Goal: Answer question/provide support: Share knowledge or assist other users

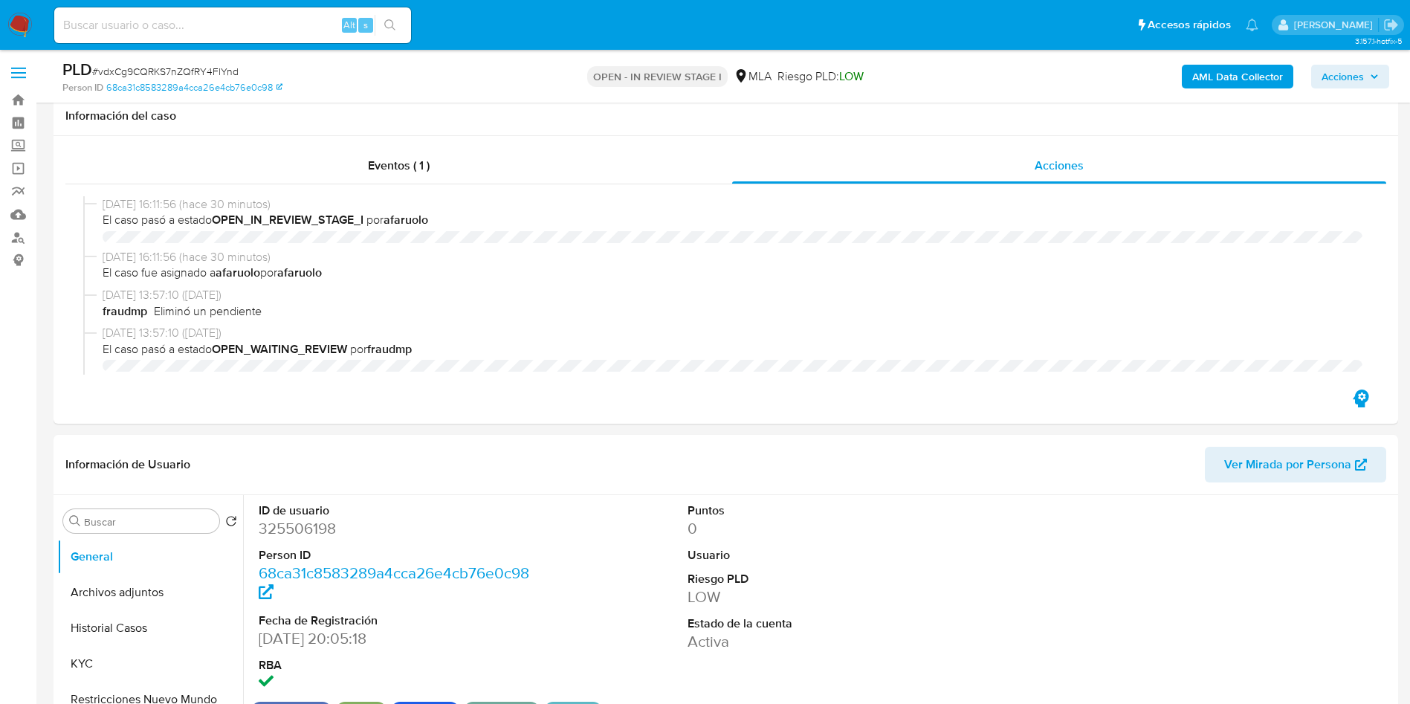
select select "10"
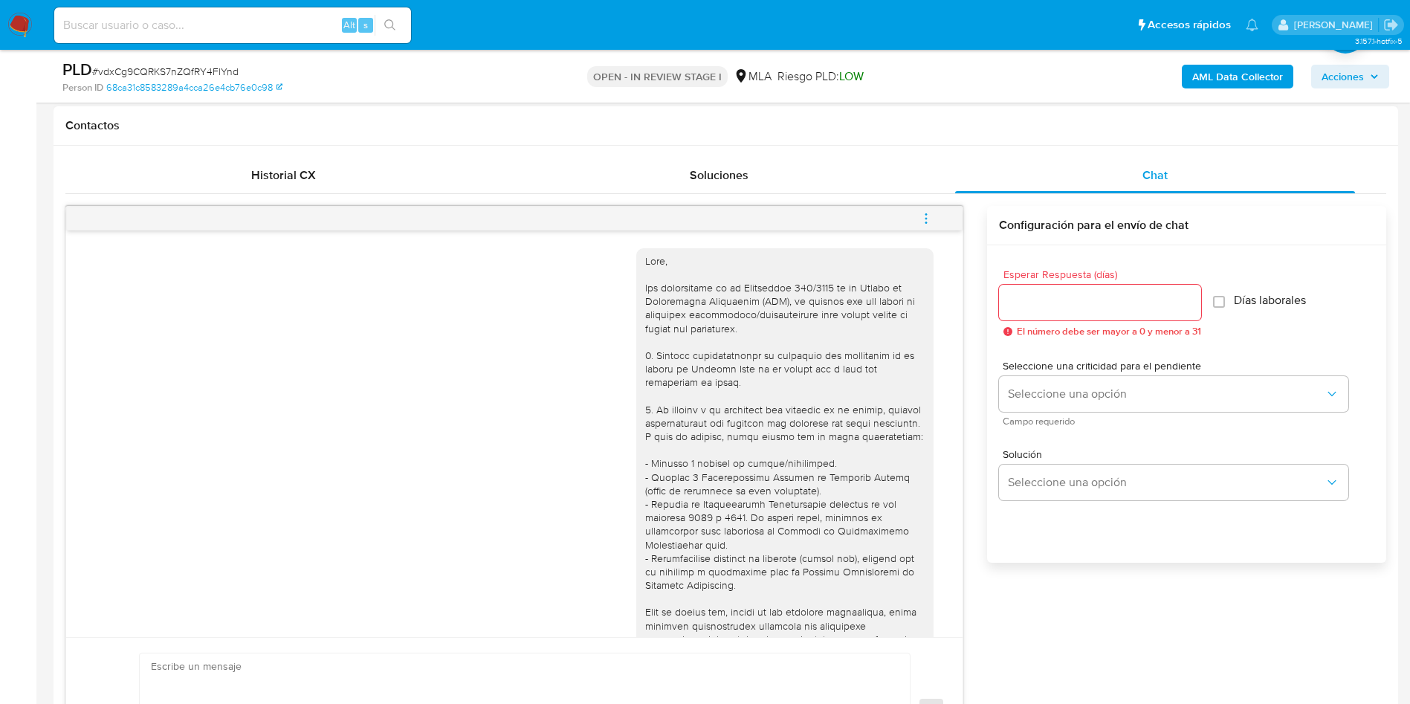
scroll to position [893, 0]
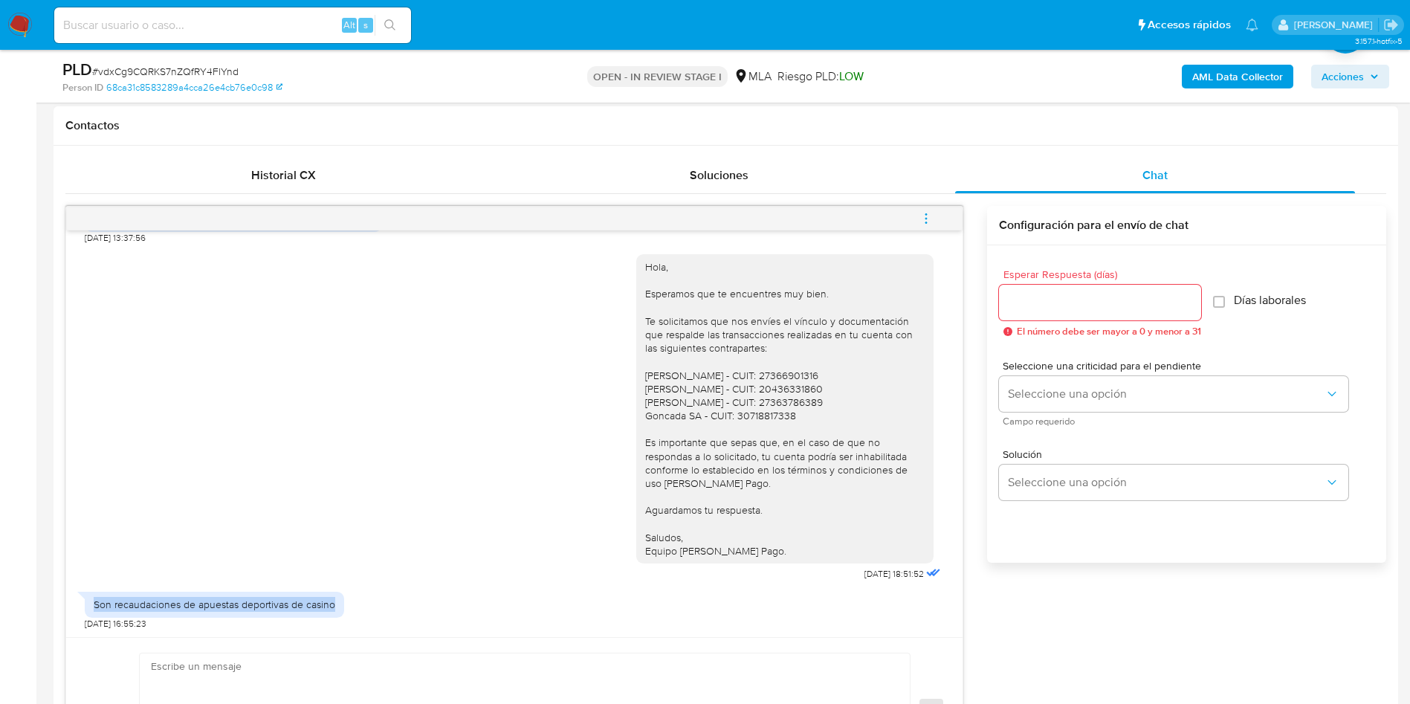
click at [926, 228] on span "menu-action" at bounding box center [926, 219] width 13 height 36
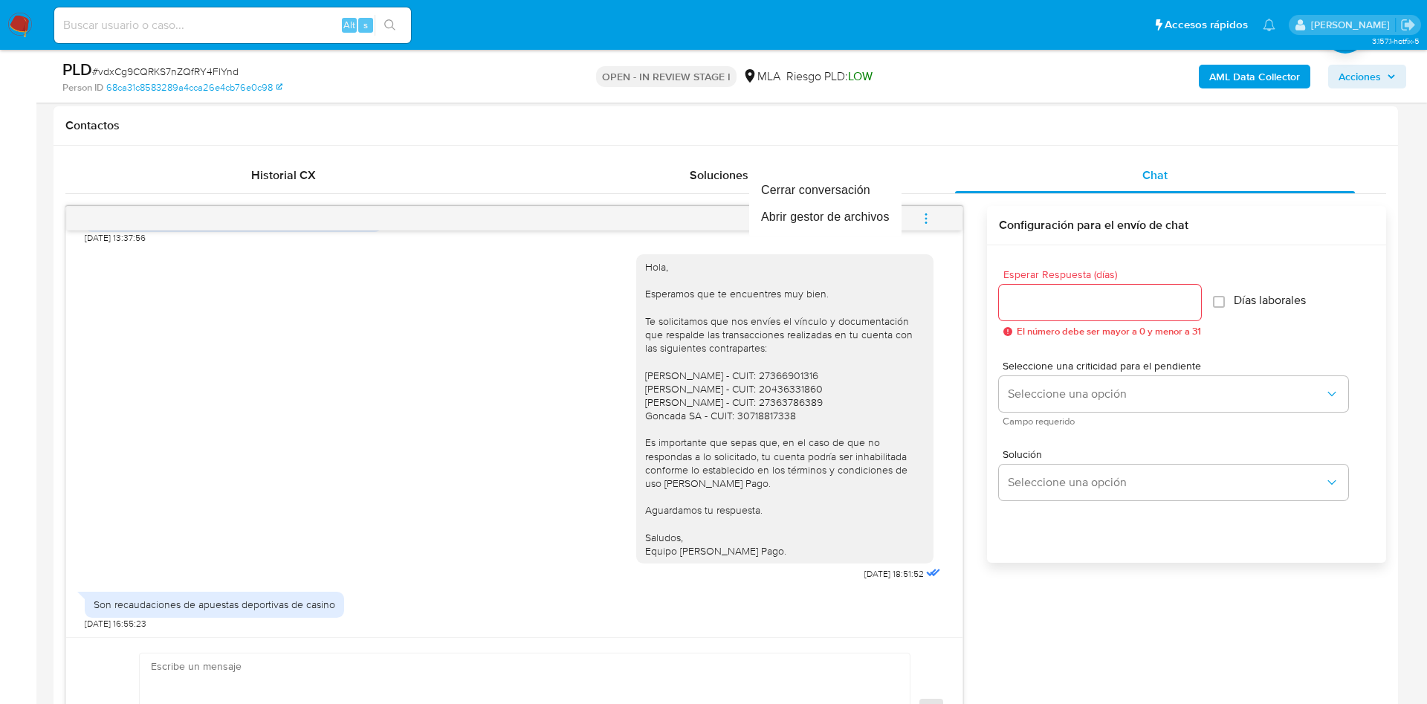
click at [333, 675] on div at bounding box center [713, 352] width 1427 height 704
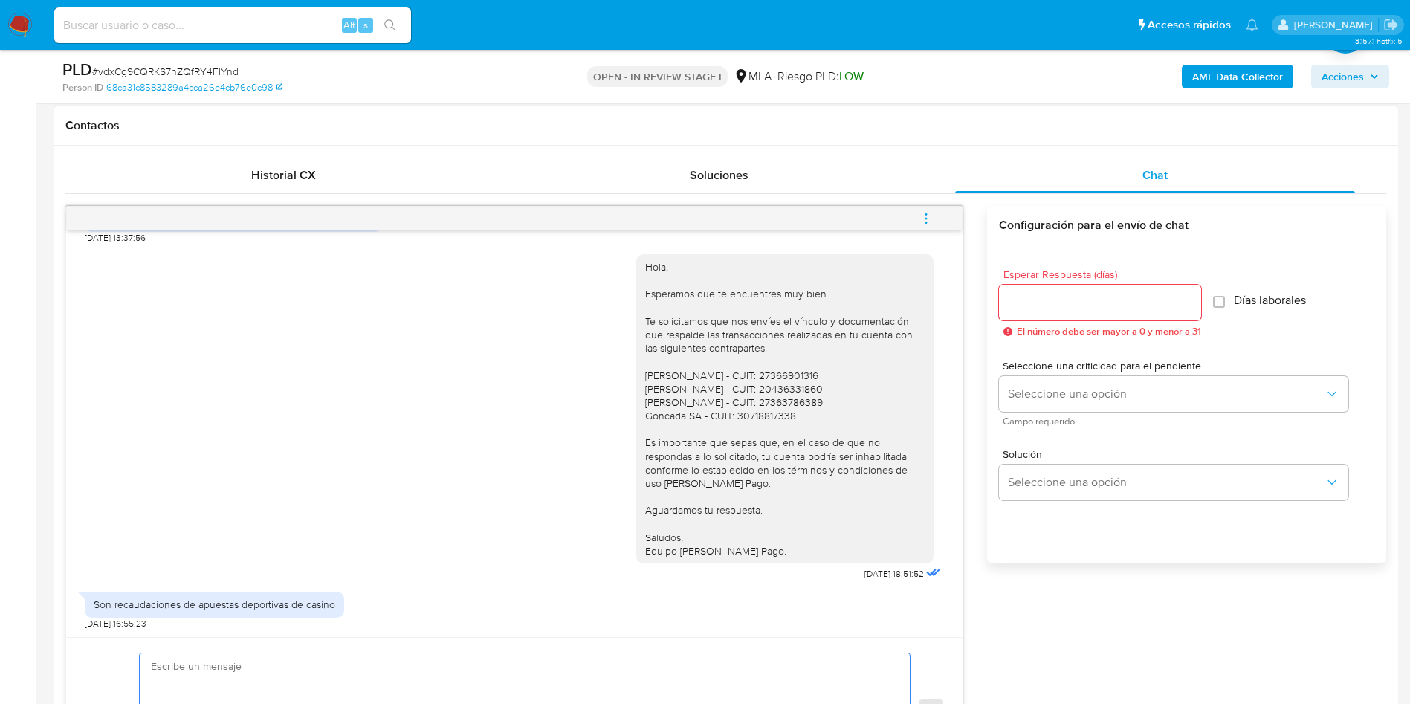
click at [213, 660] on textarea at bounding box center [521, 710] width 740 height 114
paste textarea "Hola, Muchas gracias por la respuesta. Analizamos tu caso y notamos que la info…"
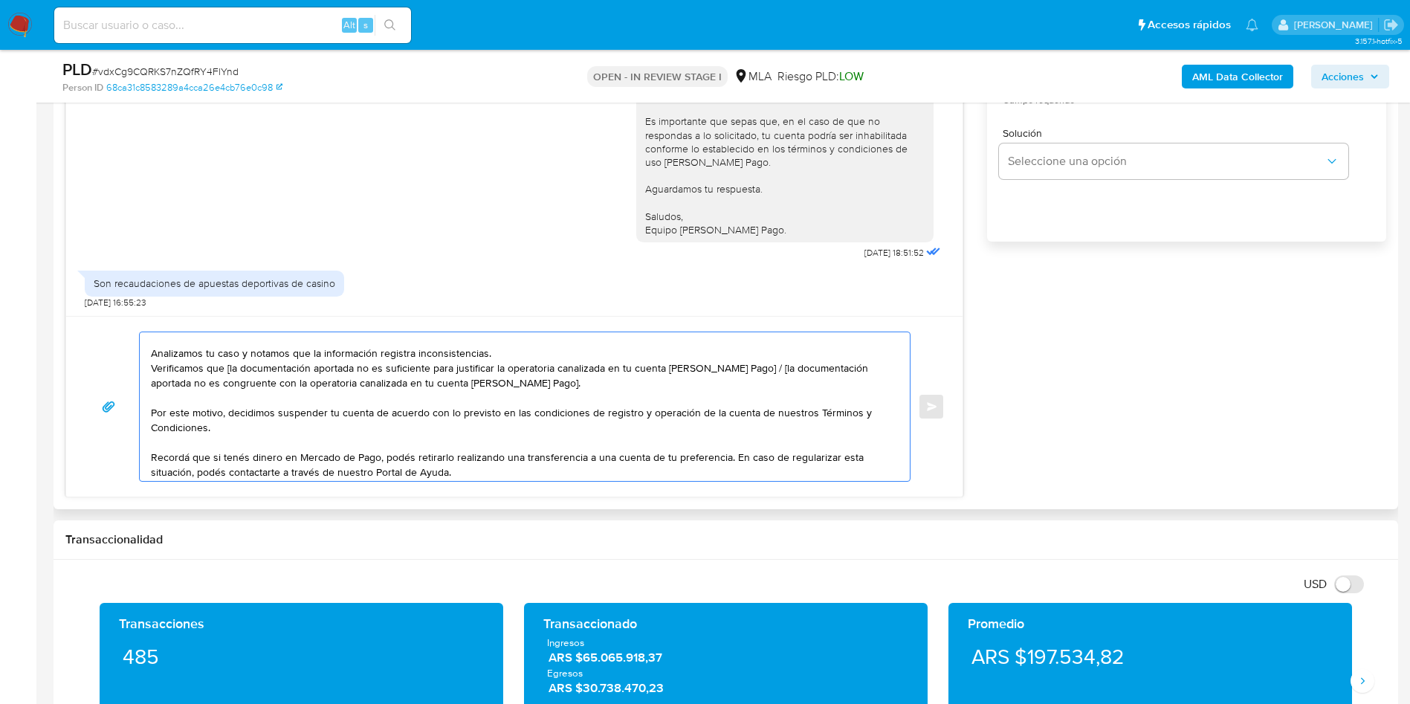
scroll to position [0, 0]
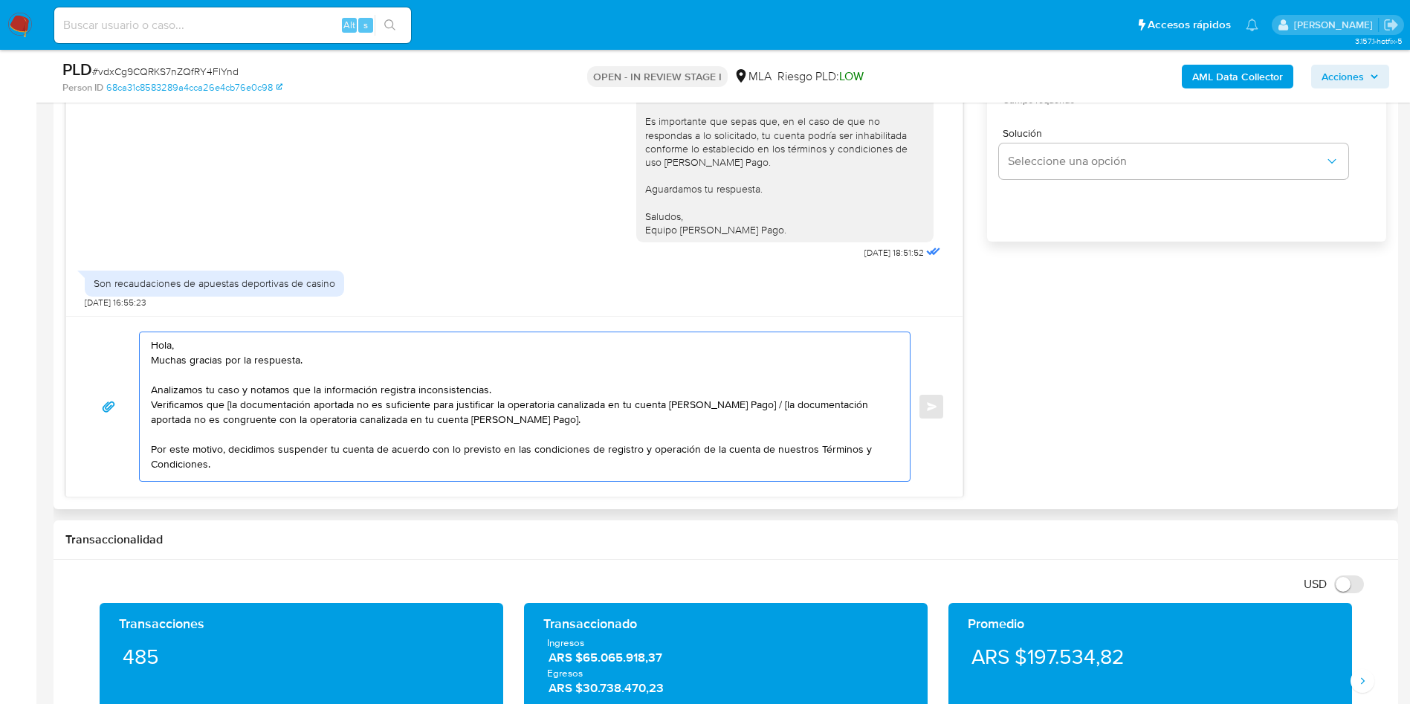
drag, startPoint x: 745, startPoint y: 401, endPoint x: 740, endPoint y: 424, distance: 23.5
click at [740, 424] on textarea "Hola, Muchas gracias por la respuesta. Analizamos tu caso y notamos que la info…" at bounding box center [521, 406] width 740 height 149
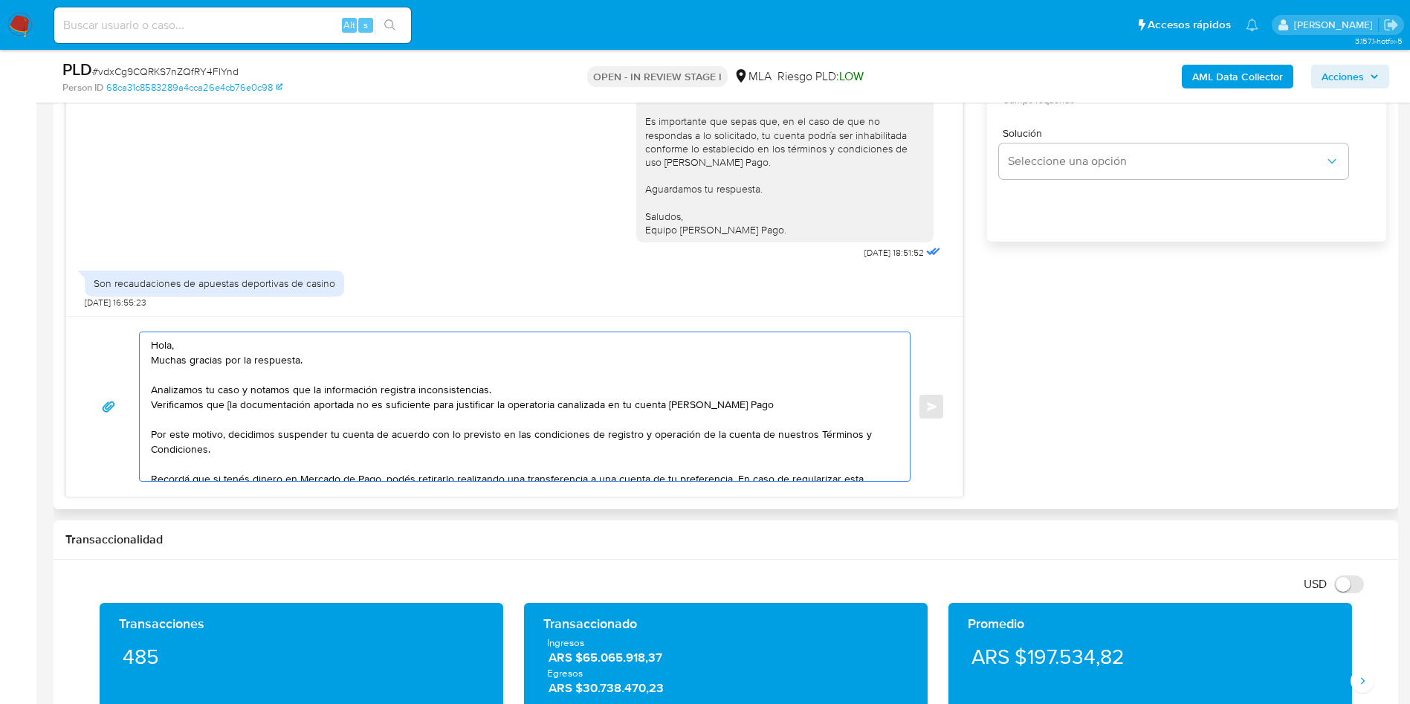
click at [227, 408] on textarea "Hola, Muchas gracias por la respuesta. Analizamos tu caso y notamos que la info…" at bounding box center [521, 406] width 740 height 149
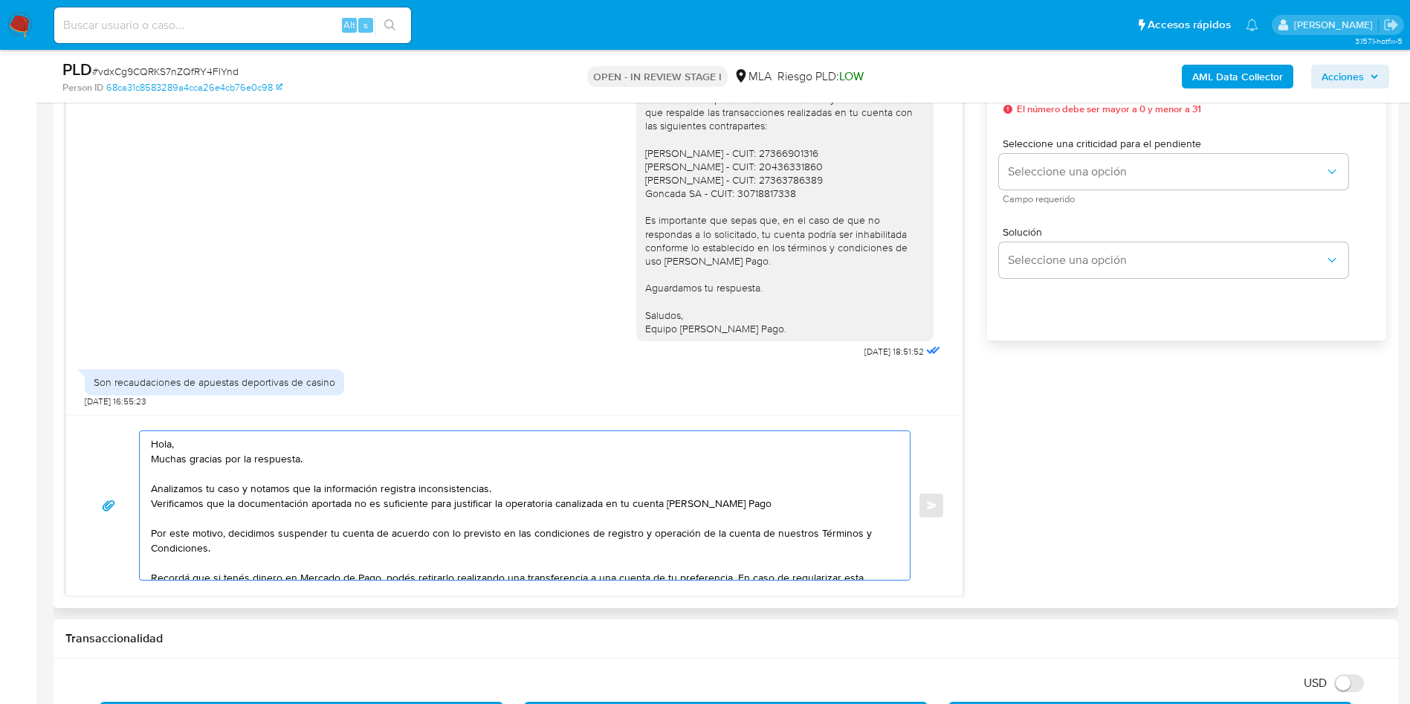
scroll to position [879, 0]
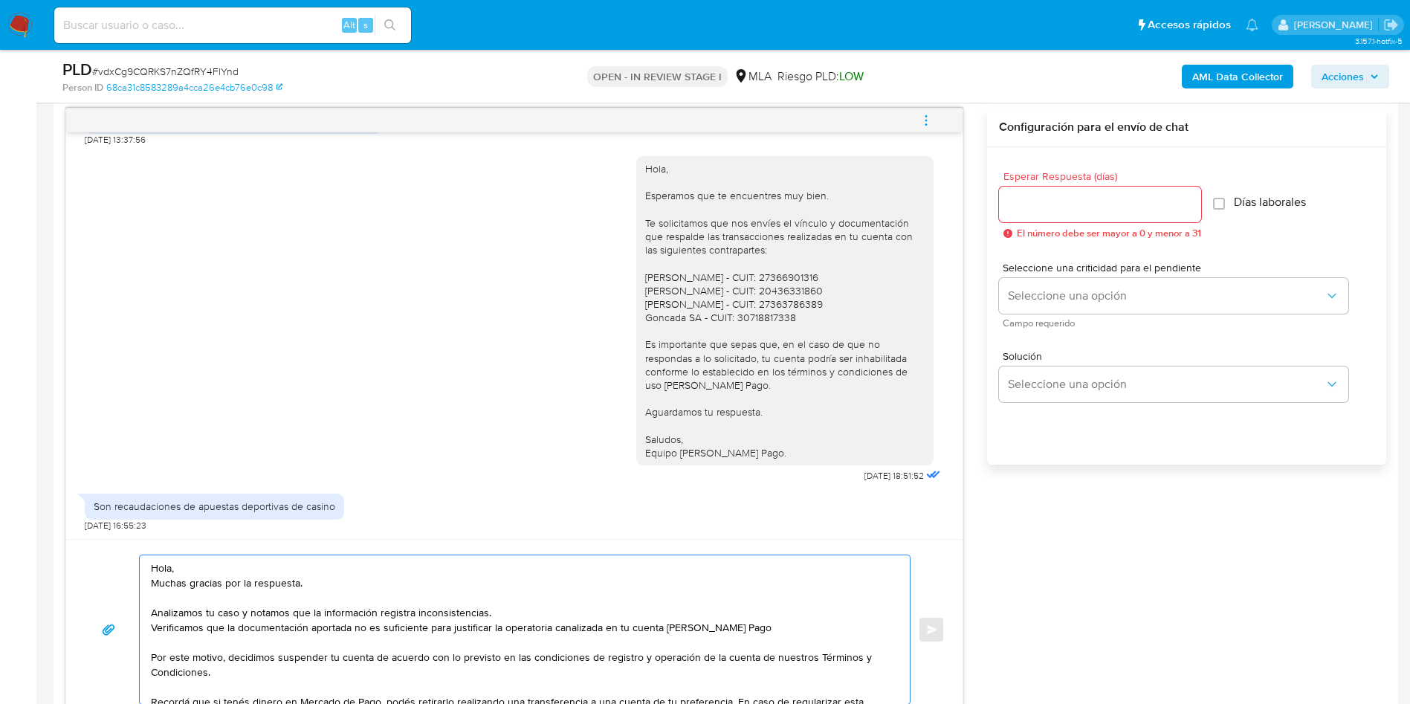
type textarea "Hola, Muchas gracias por la respuesta. Analizamos tu caso y notamos que la info…"
click at [1108, 213] on input "Esperar Respuesta (días)" at bounding box center [1100, 204] width 202 height 19
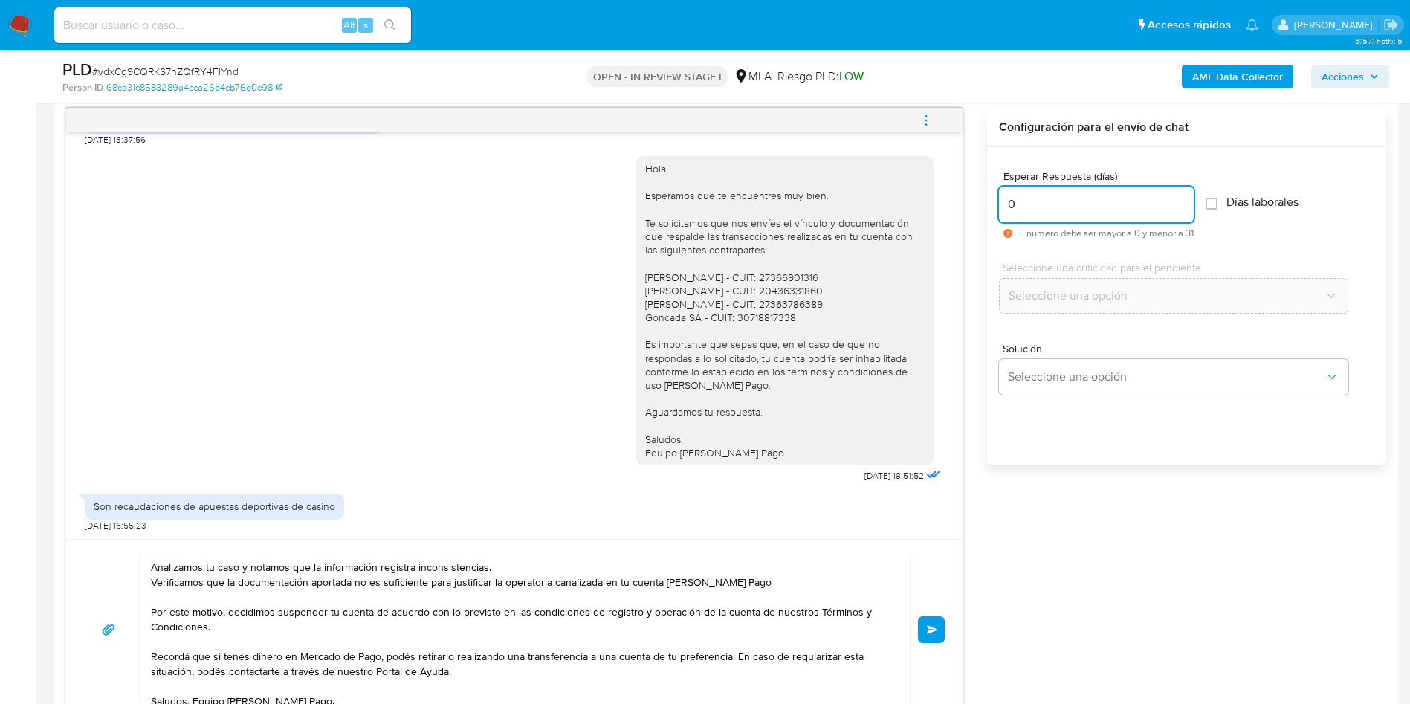
scroll to position [70, 0]
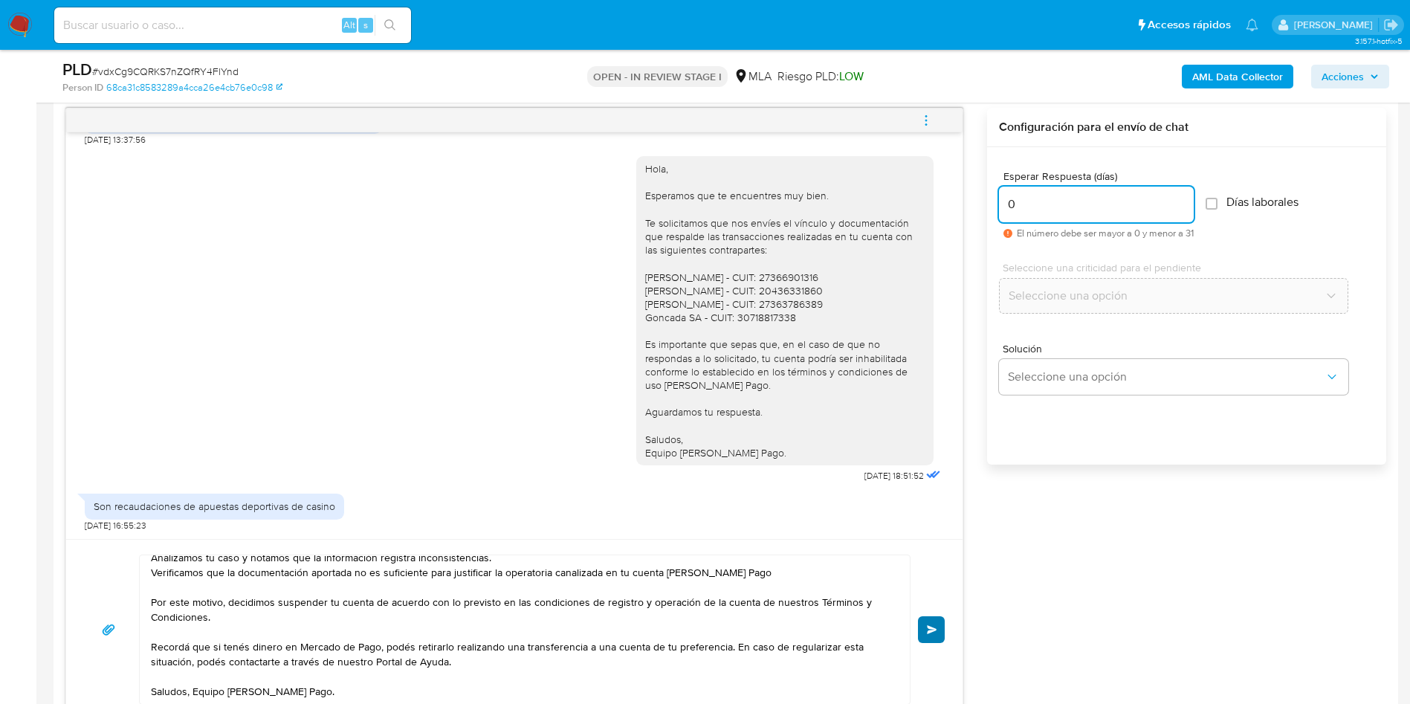
type input "0"
click at [934, 630] on span "Enviar" at bounding box center [932, 629] width 10 height 9
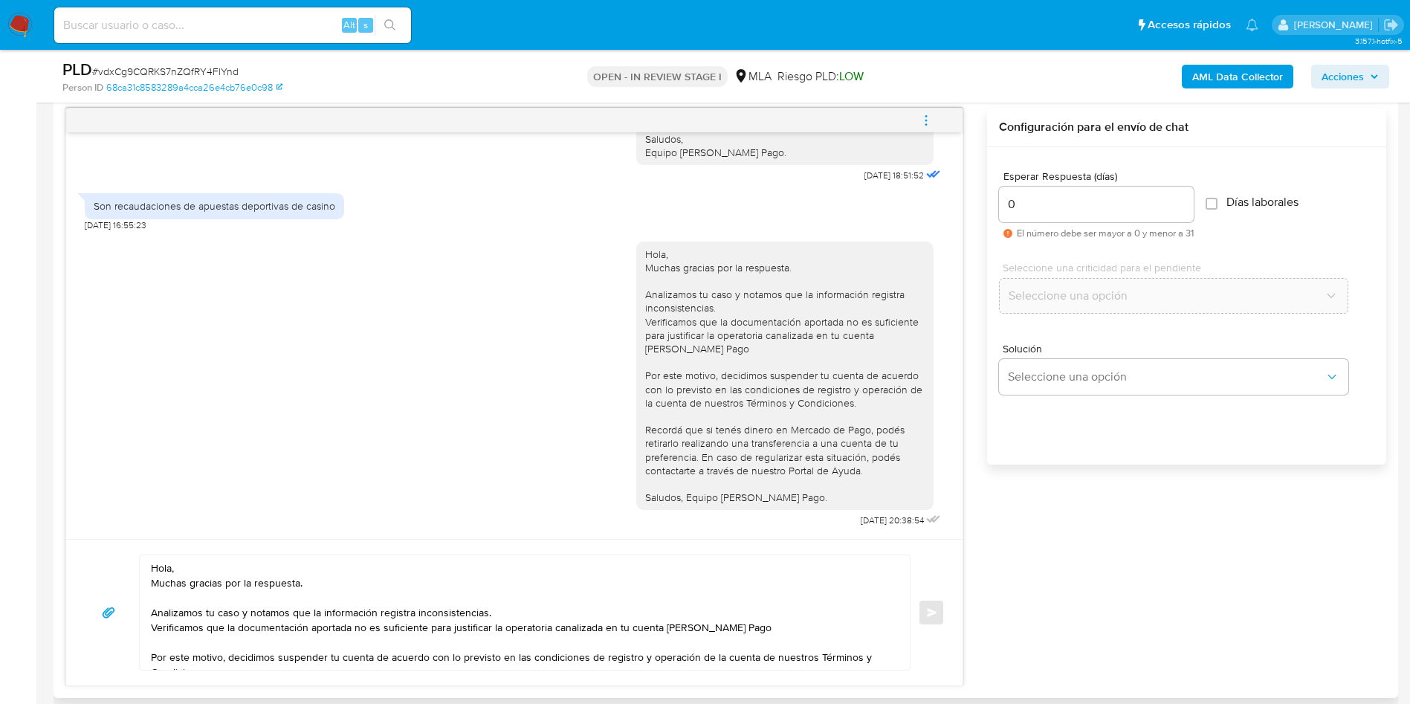
click at [925, 123] on icon "menu-action" at bounding box center [926, 120] width 13 height 13
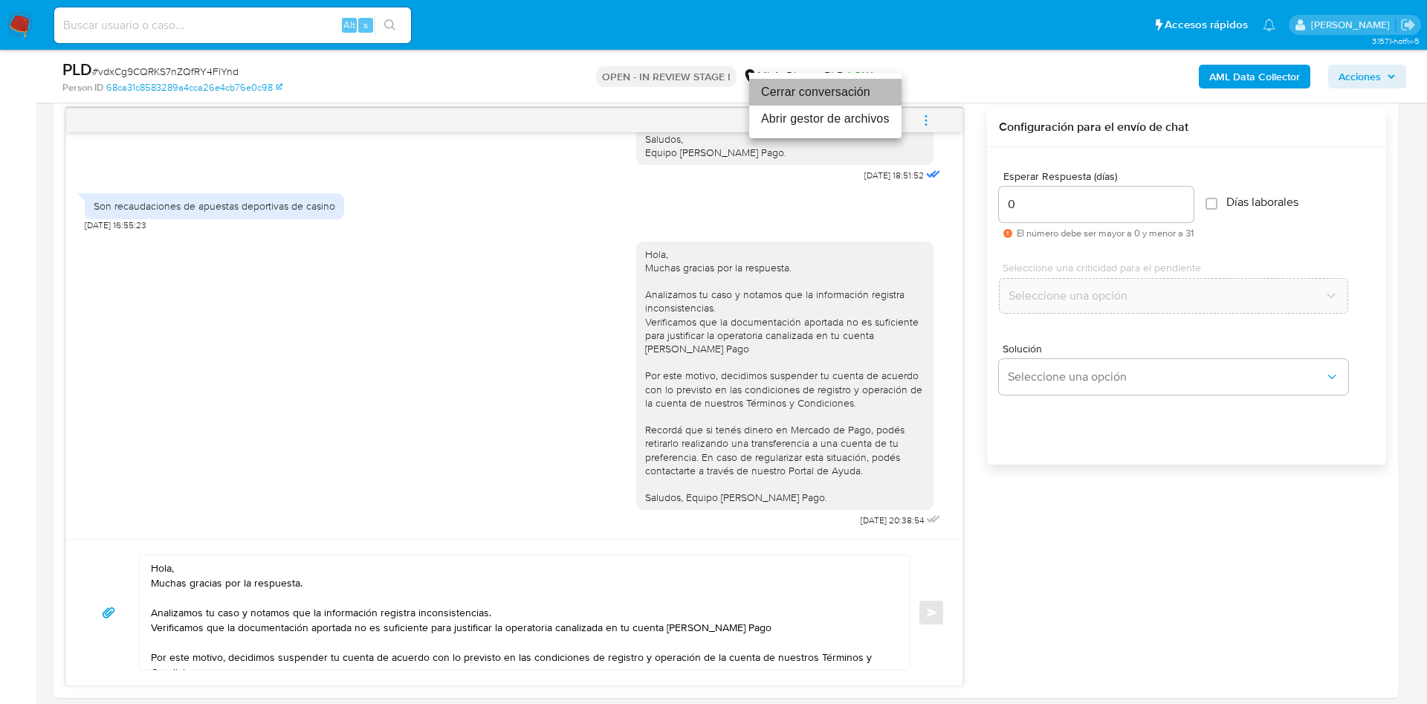
click at [870, 100] on li "Cerrar conversación" at bounding box center [825, 92] width 152 height 27
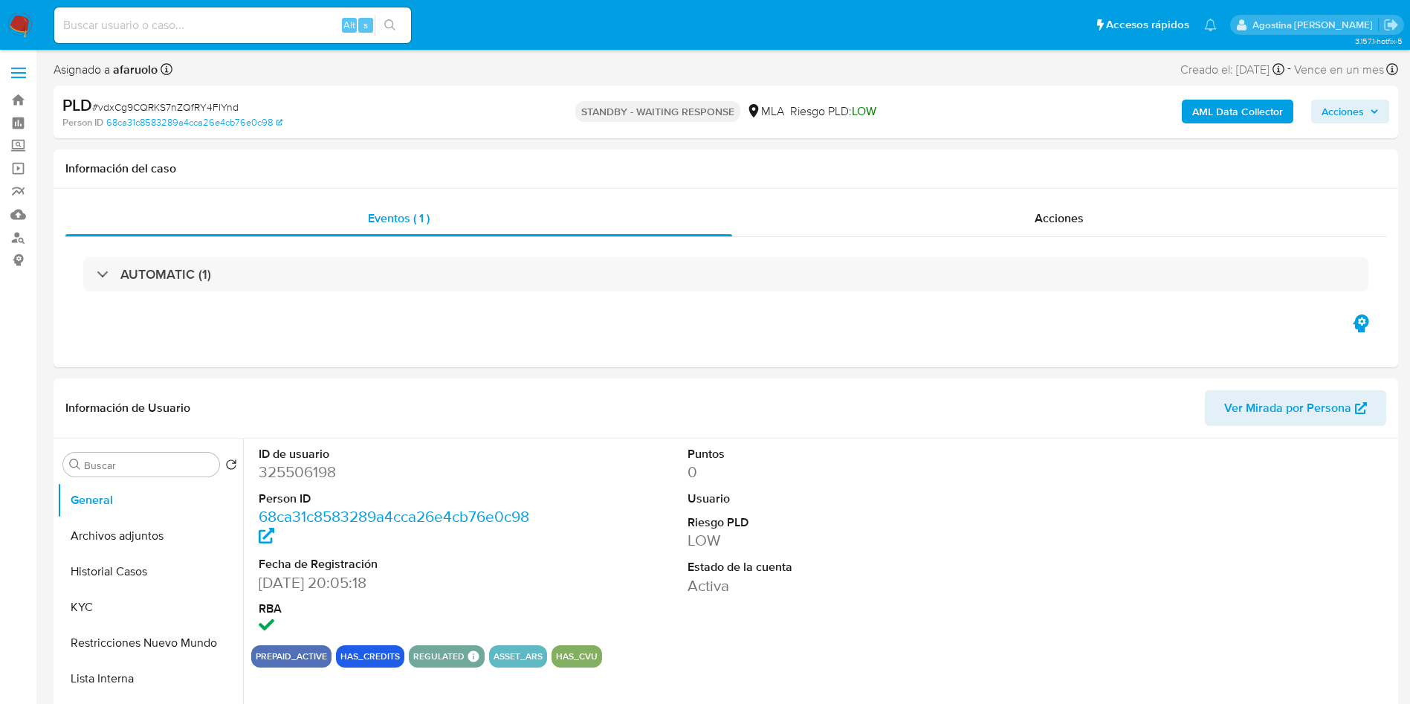
select select "10"
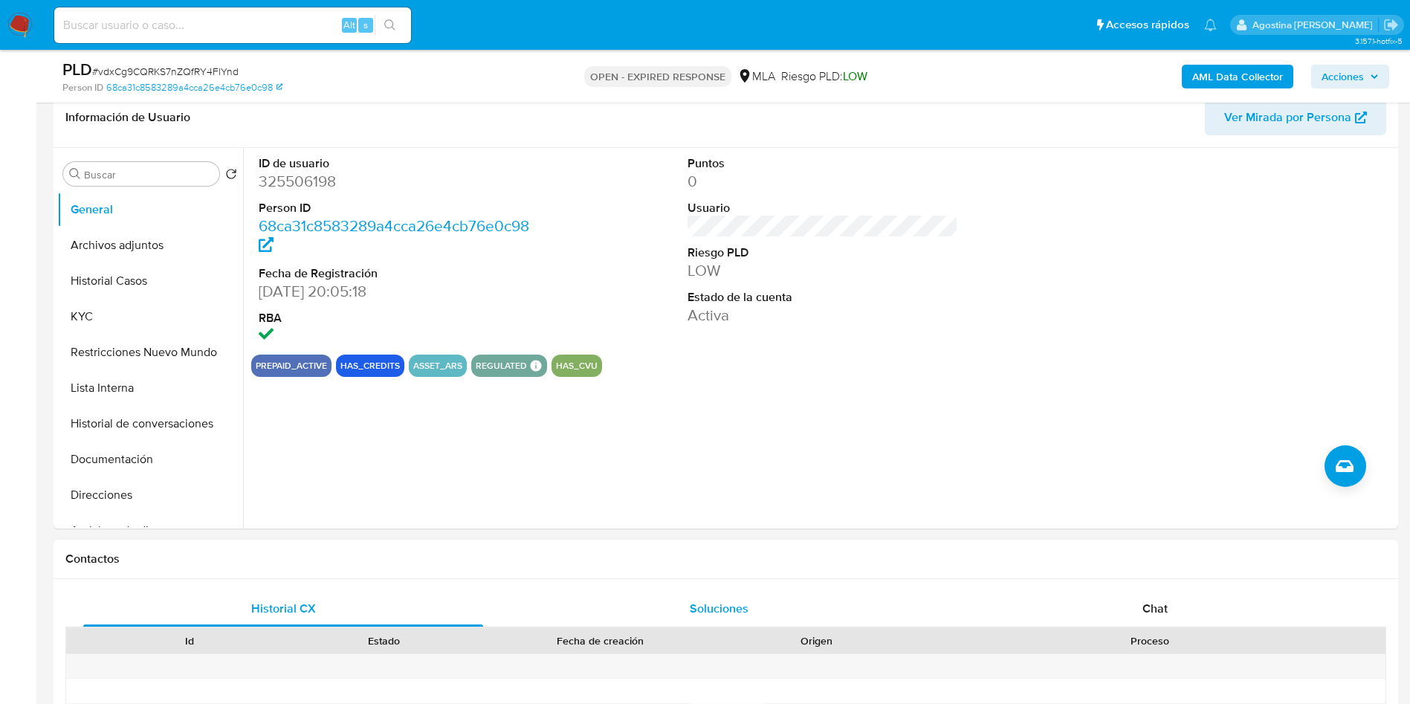
scroll to position [446, 0]
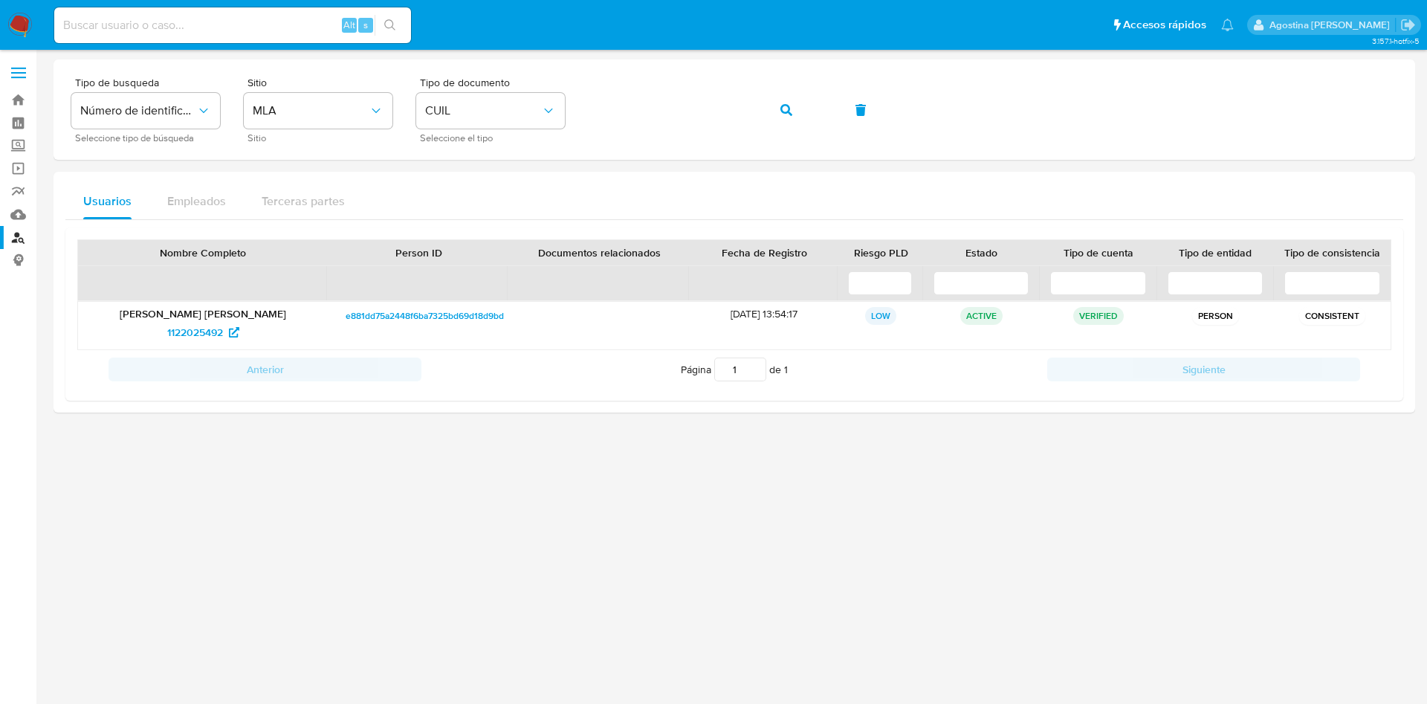
click at [24, 19] on img at bounding box center [19, 25] width 25 height 25
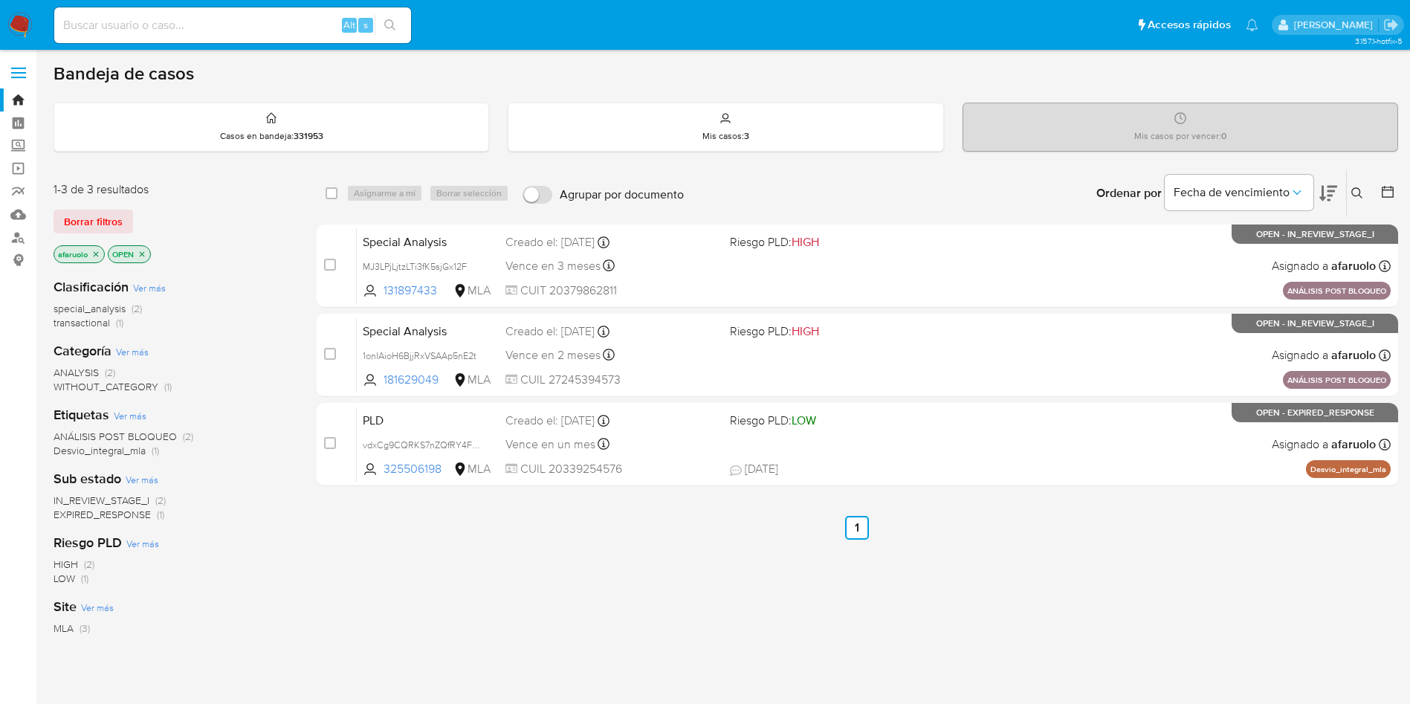
click at [1361, 191] on icon at bounding box center [1357, 193] width 12 height 12
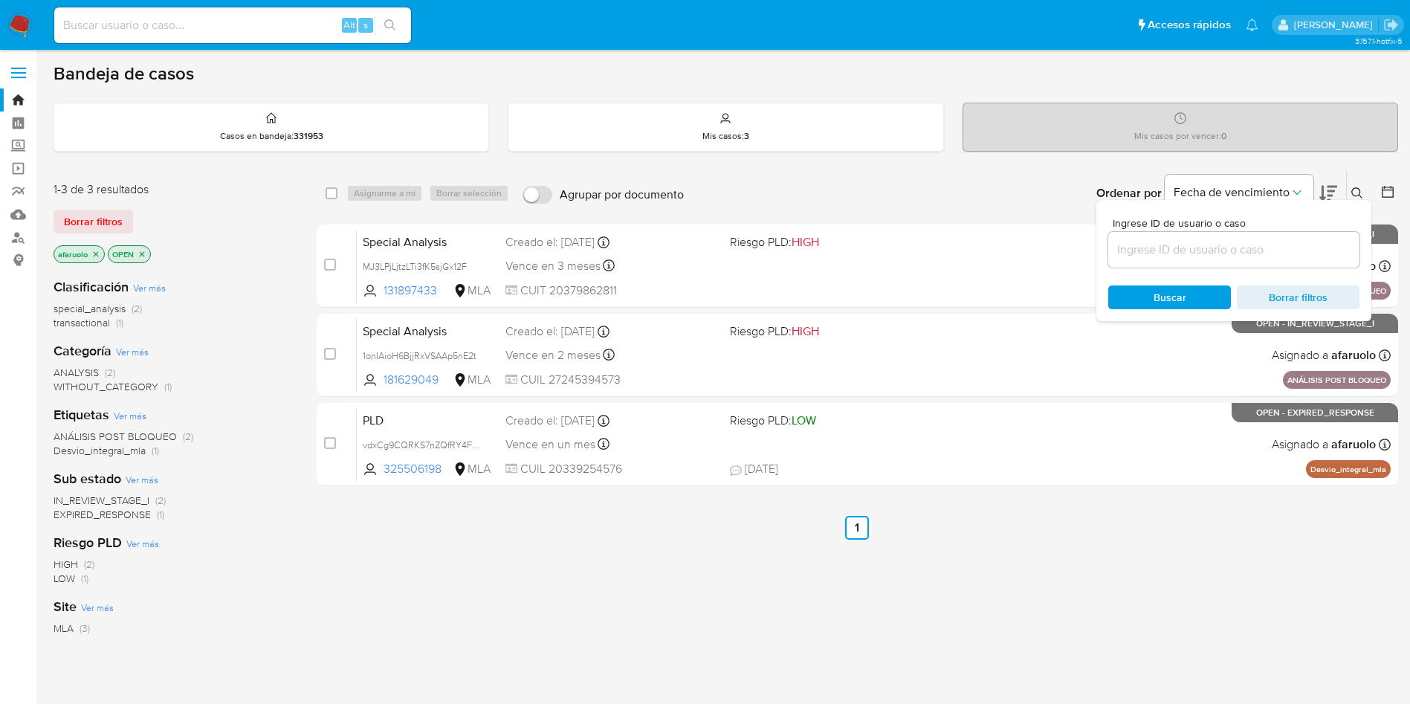
click at [1212, 241] on input at bounding box center [1233, 249] width 251 height 19
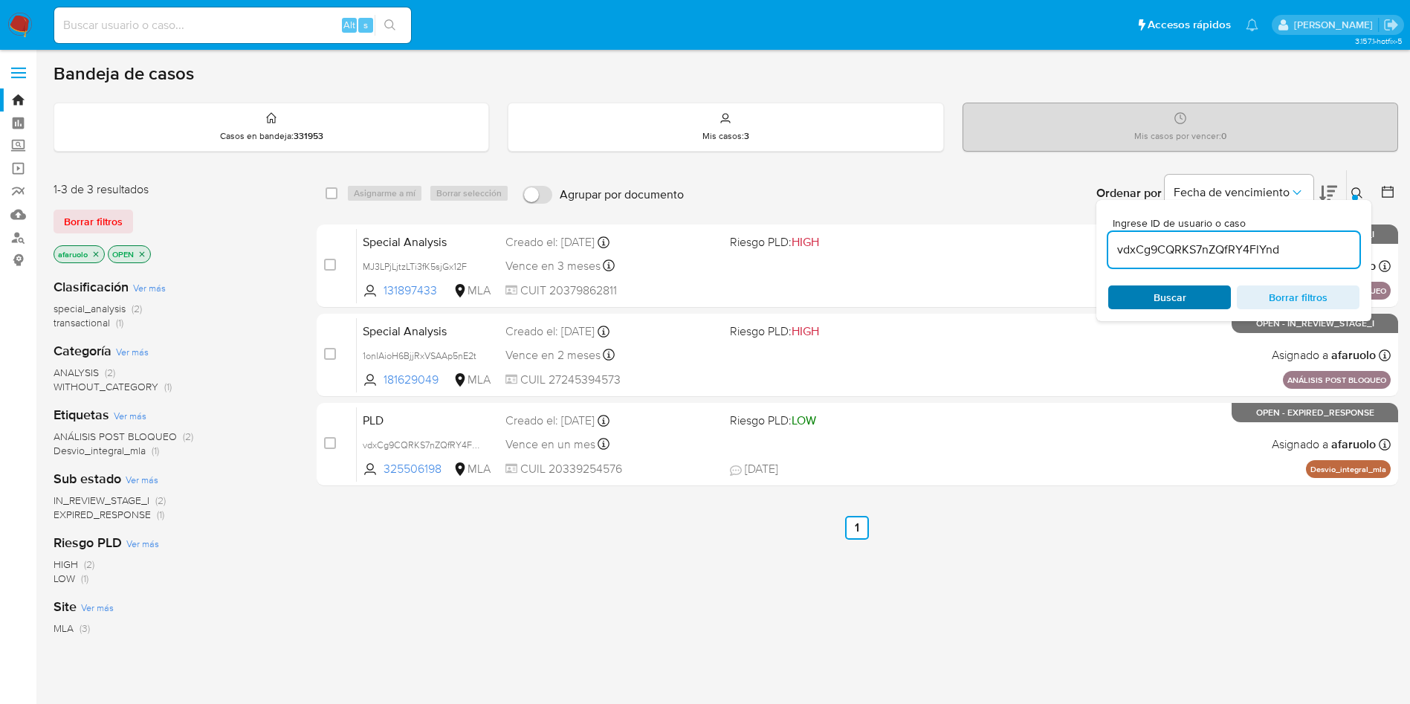
type input "vdxCg9CQRKS7nZQfRY4FlYnd"
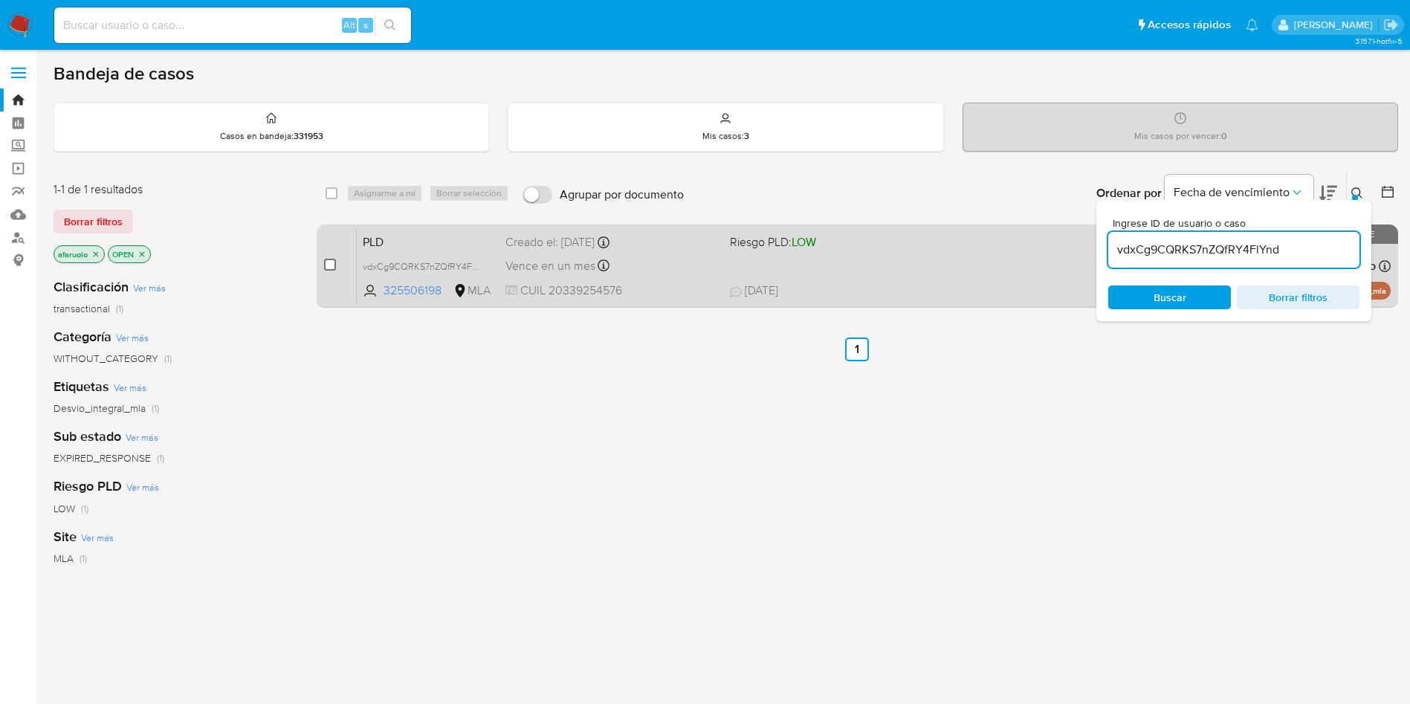
click at [327, 259] on input "checkbox" at bounding box center [330, 265] width 12 height 12
checkbox input "true"
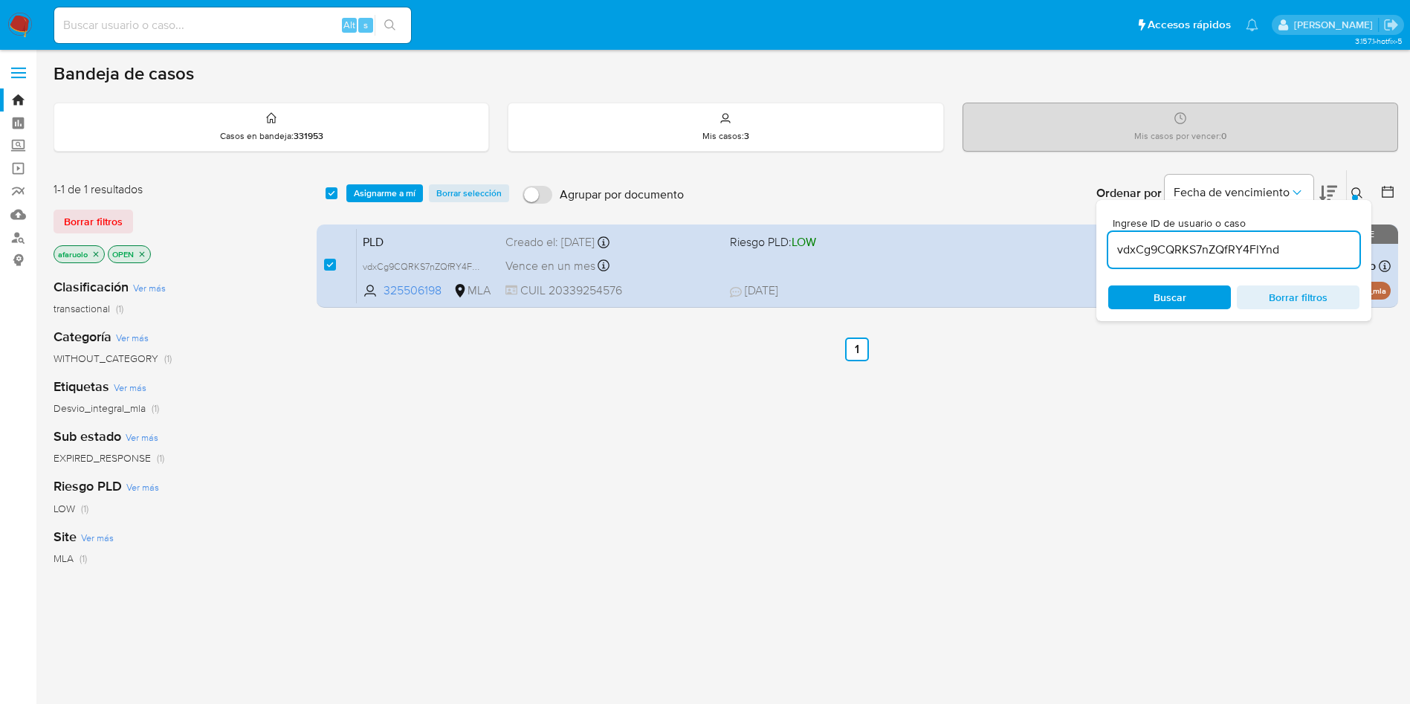
click at [387, 202] on div "select-all-cases-checkbox Asignarme a mí Borrar selección Agrupar por documento…" at bounding box center [858, 193] width 1082 height 46
click at [389, 198] on span "Asignarme a mí" at bounding box center [385, 193] width 62 height 15
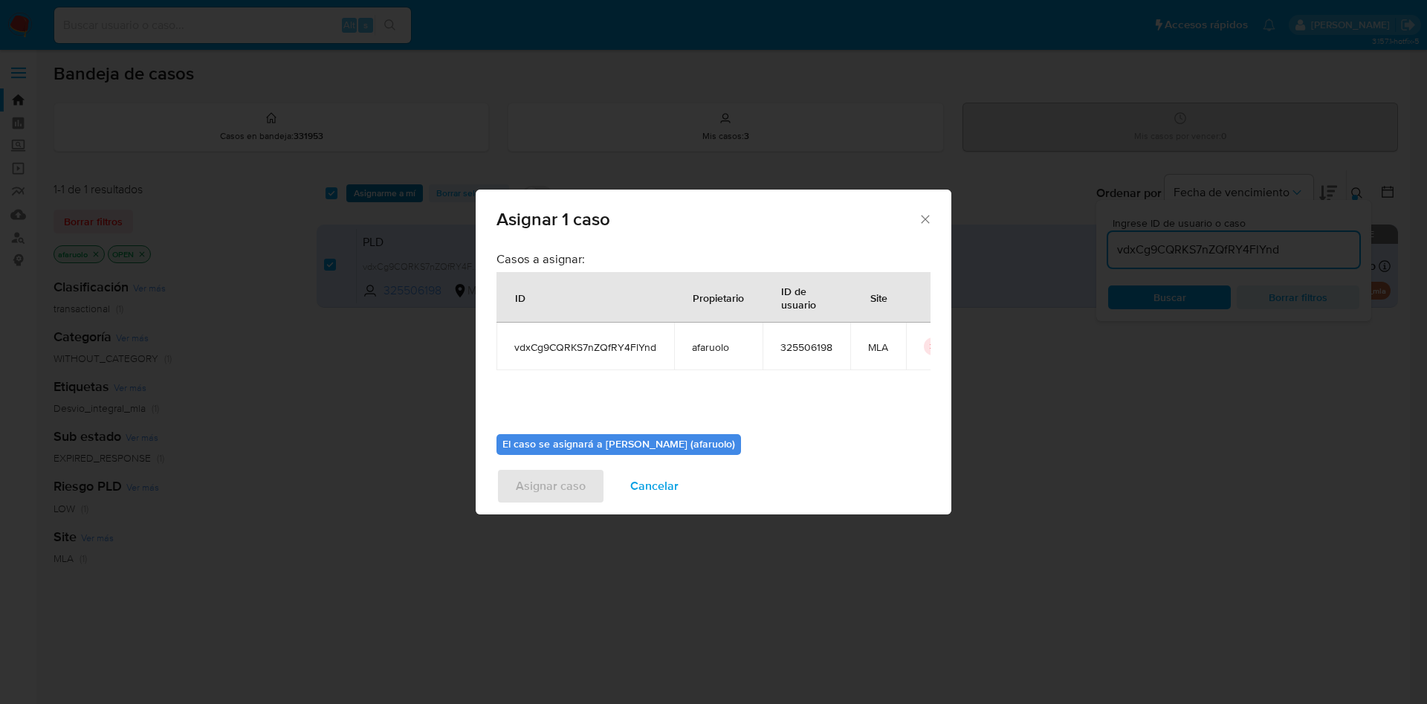
click at [392, 193] on div "Asignar 1 caso Casos a asignar: ID Propietario ID de usuario Site vdxCg9CQRKS7n…" at bounding box center [713, 352] width 1427 height 704
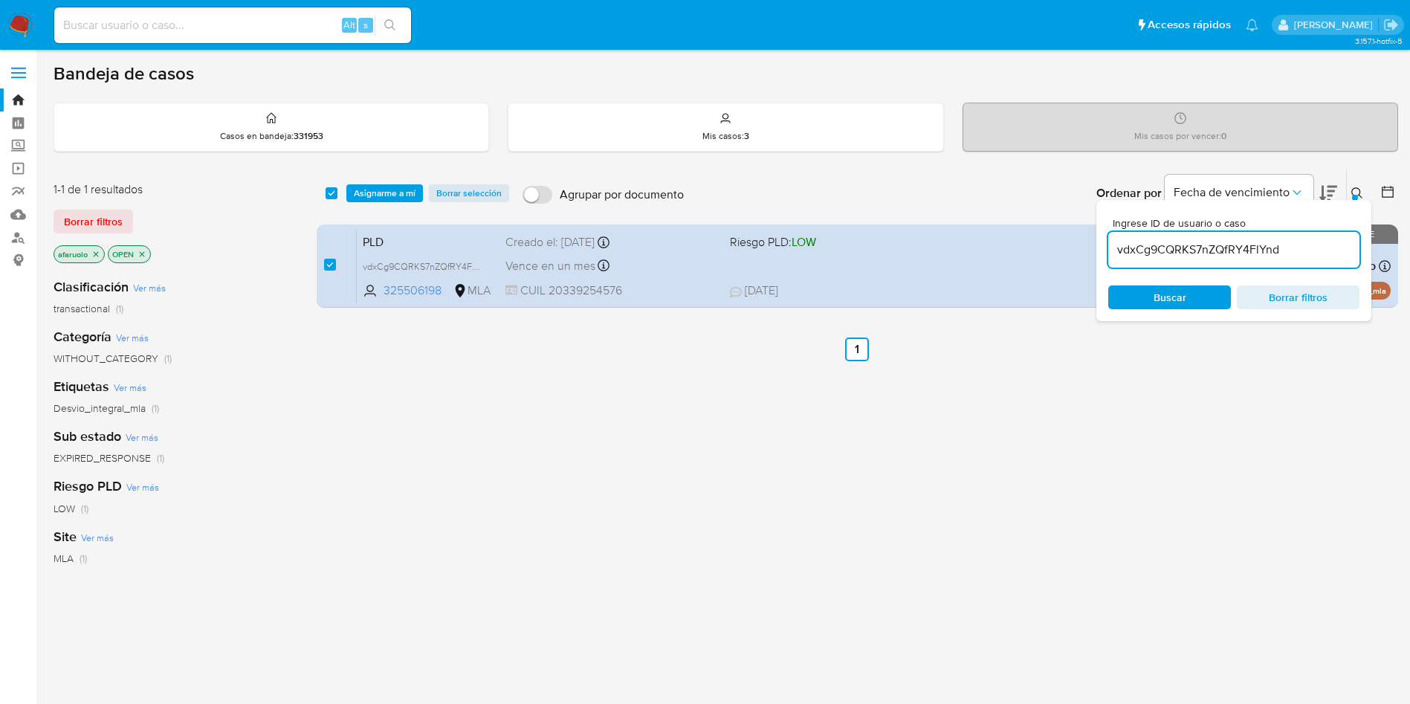
click at [386, 196] on span "Asignarme a mí" at bounding box center [385, 193] width 62 height 15
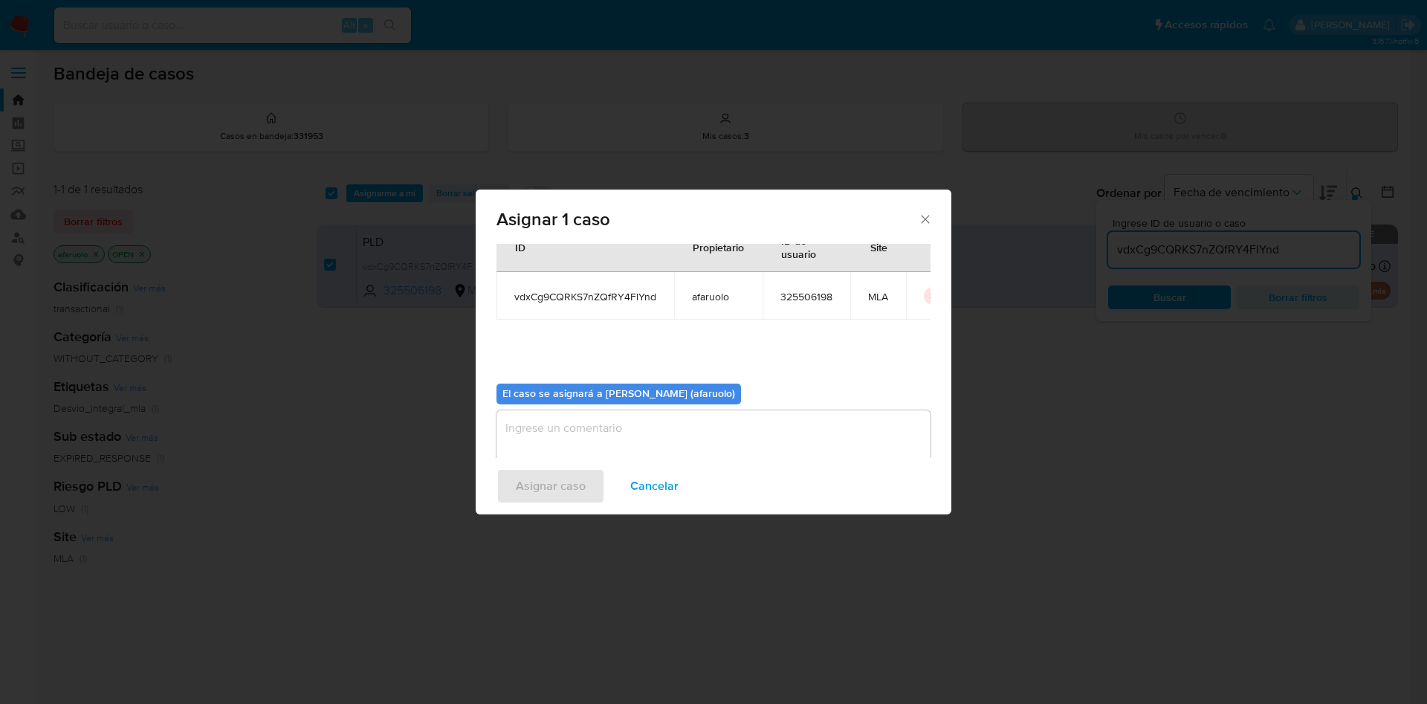
scroll to position [77, 0]
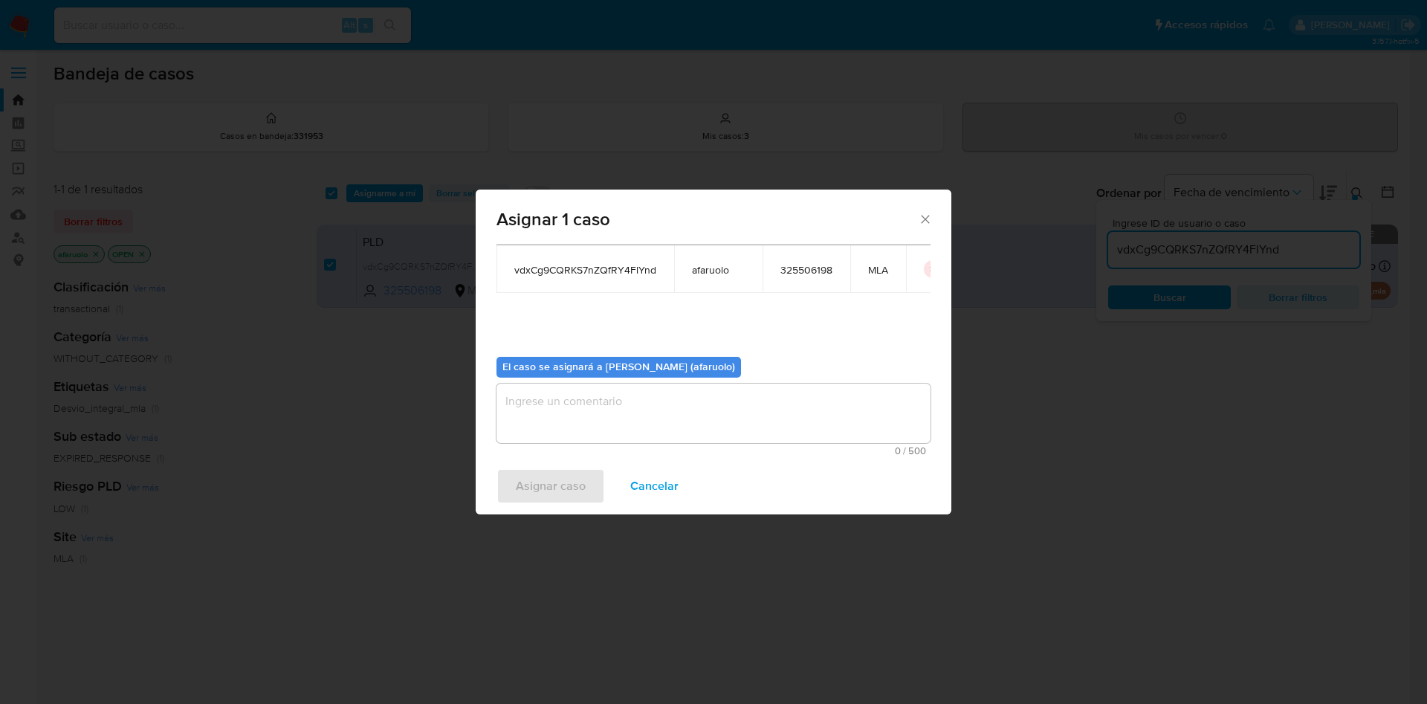
click at [721, 406] on textarea "assign-modal" at bounding box center [714, 413] width 434 height 59
click at [546, 477] on span "Asignar caso" at bounding box center [551, 486] width 70 height 33
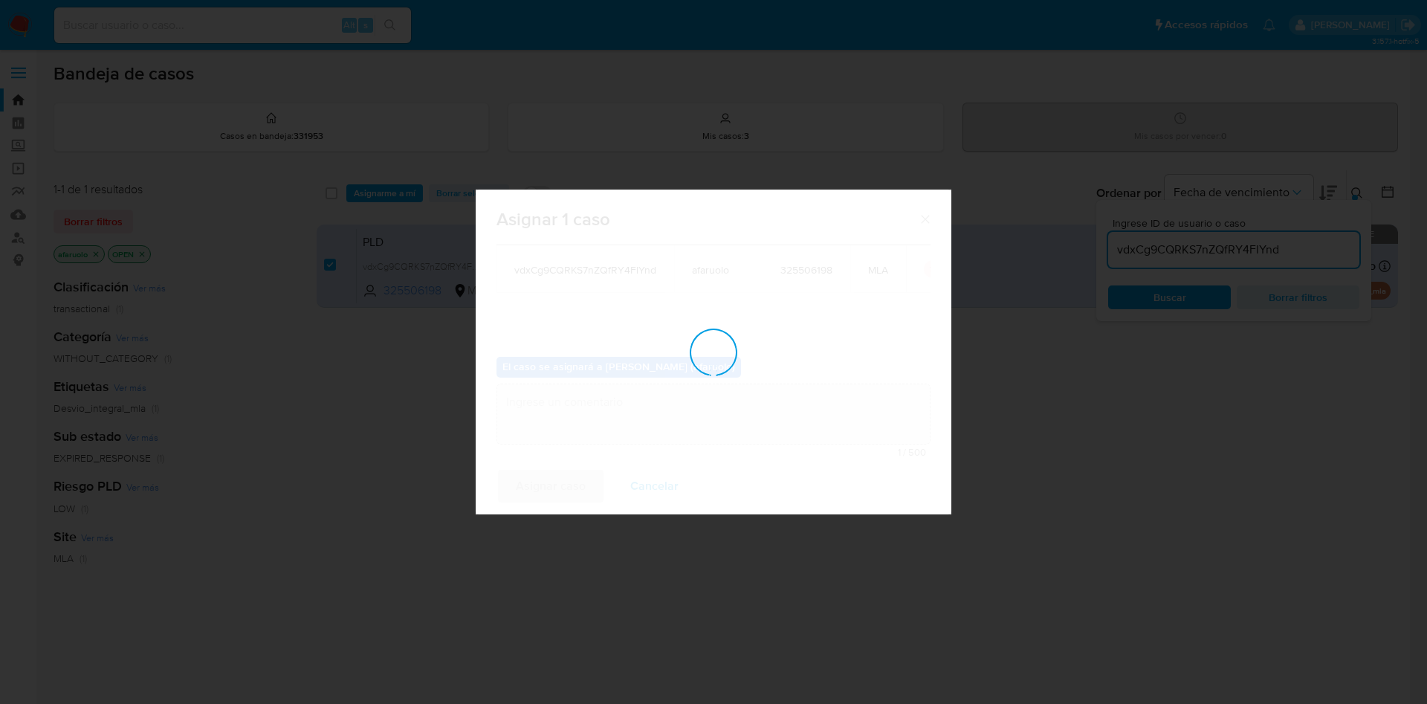
checkbox input "false"
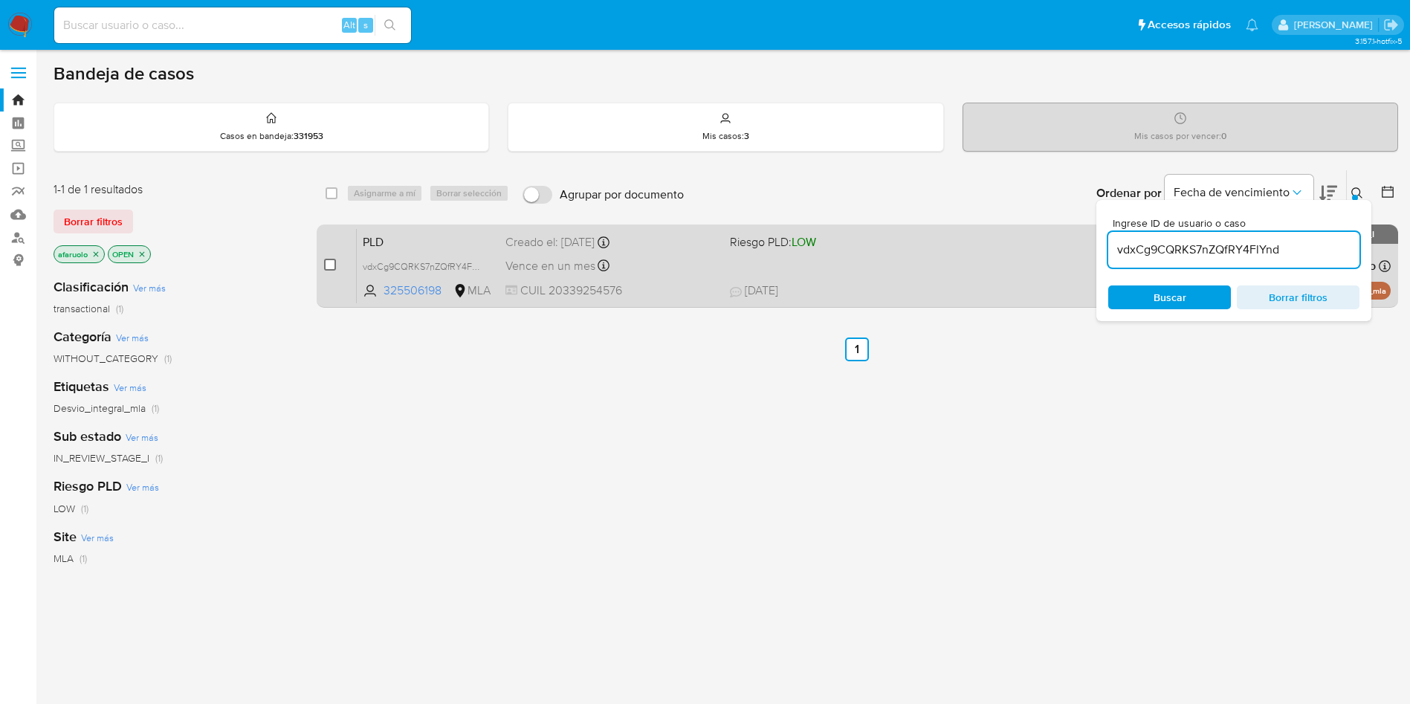
click at [333, 268] on input "checkbox" at bounding box center [330, 265] width 12 height 12
checkbox input "true"
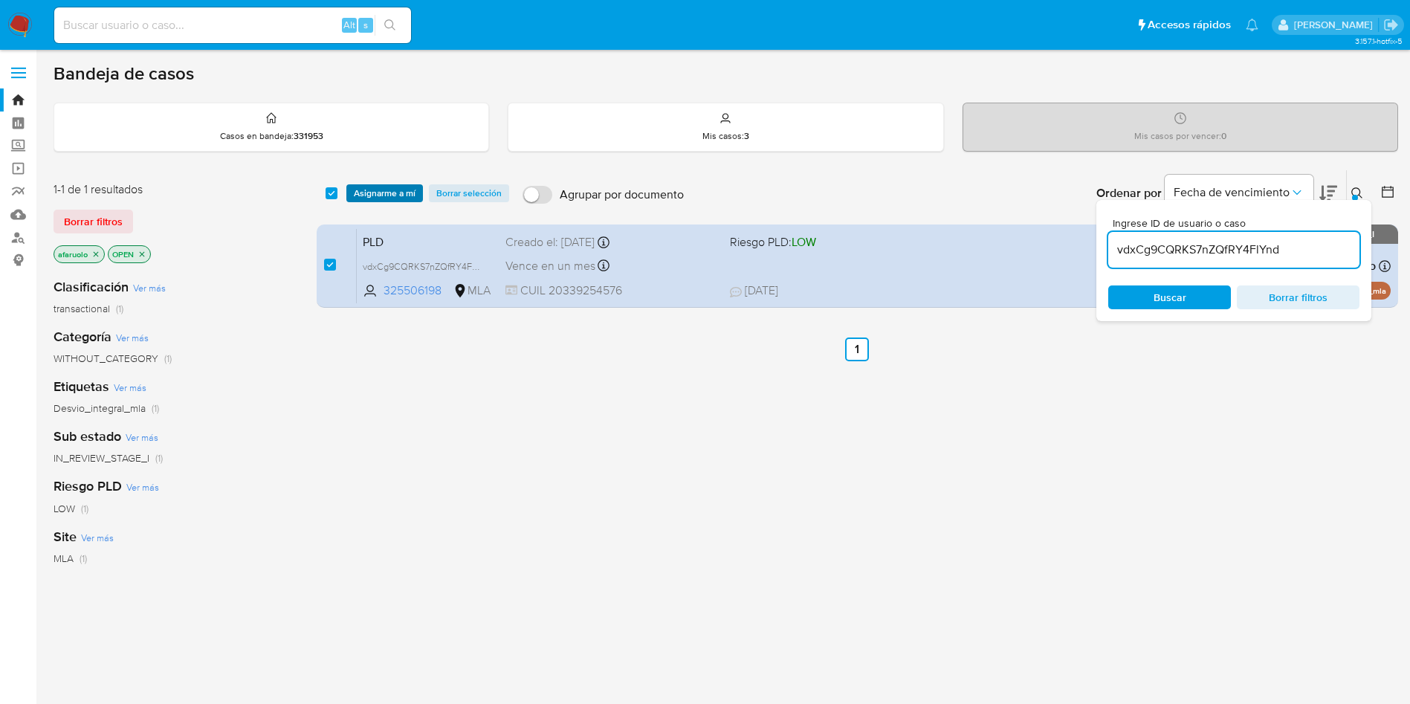
click at [397, 198] on span "Asignarme a mí" at bounding box center [385, 193] width 62 height 15
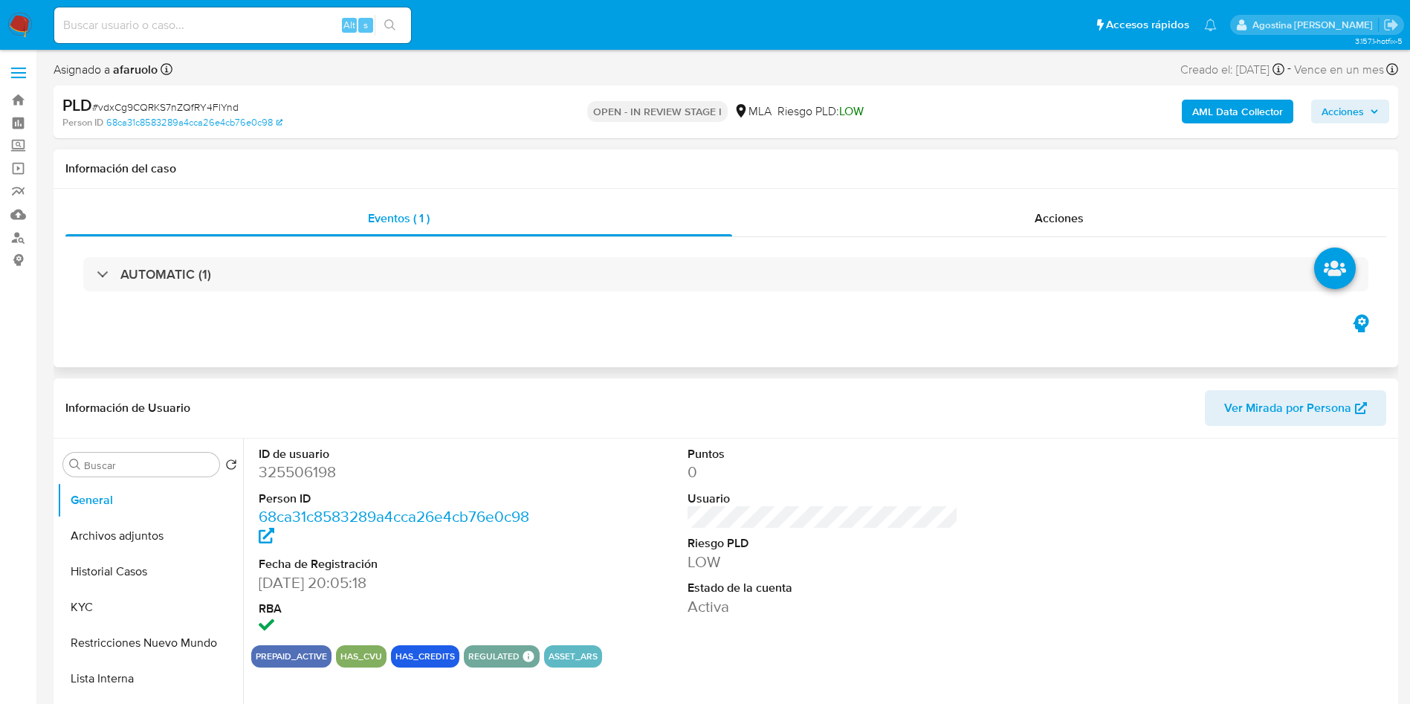
select select "10"
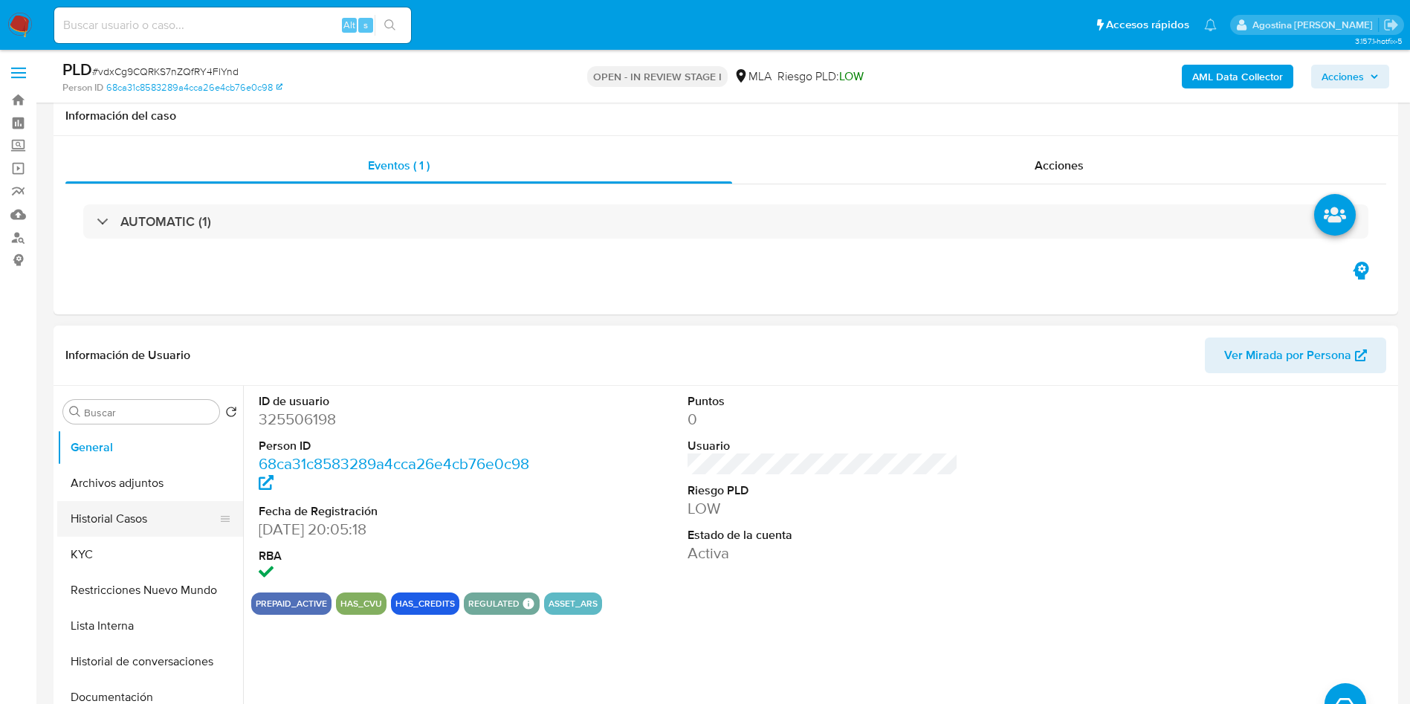
scroll to position [112, 0]
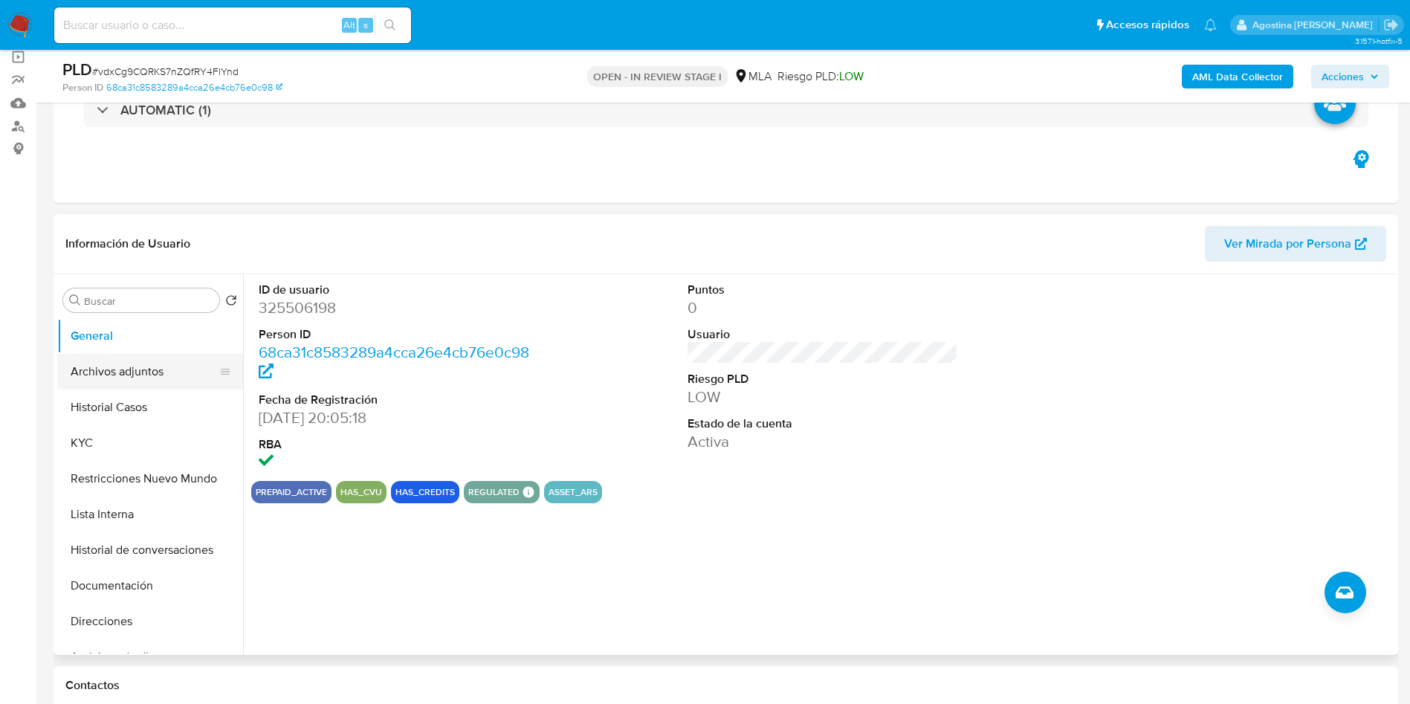
click at [142, 378] on button "Archivos adjuntos" at bounding box center [144, 372] width 174 height 36
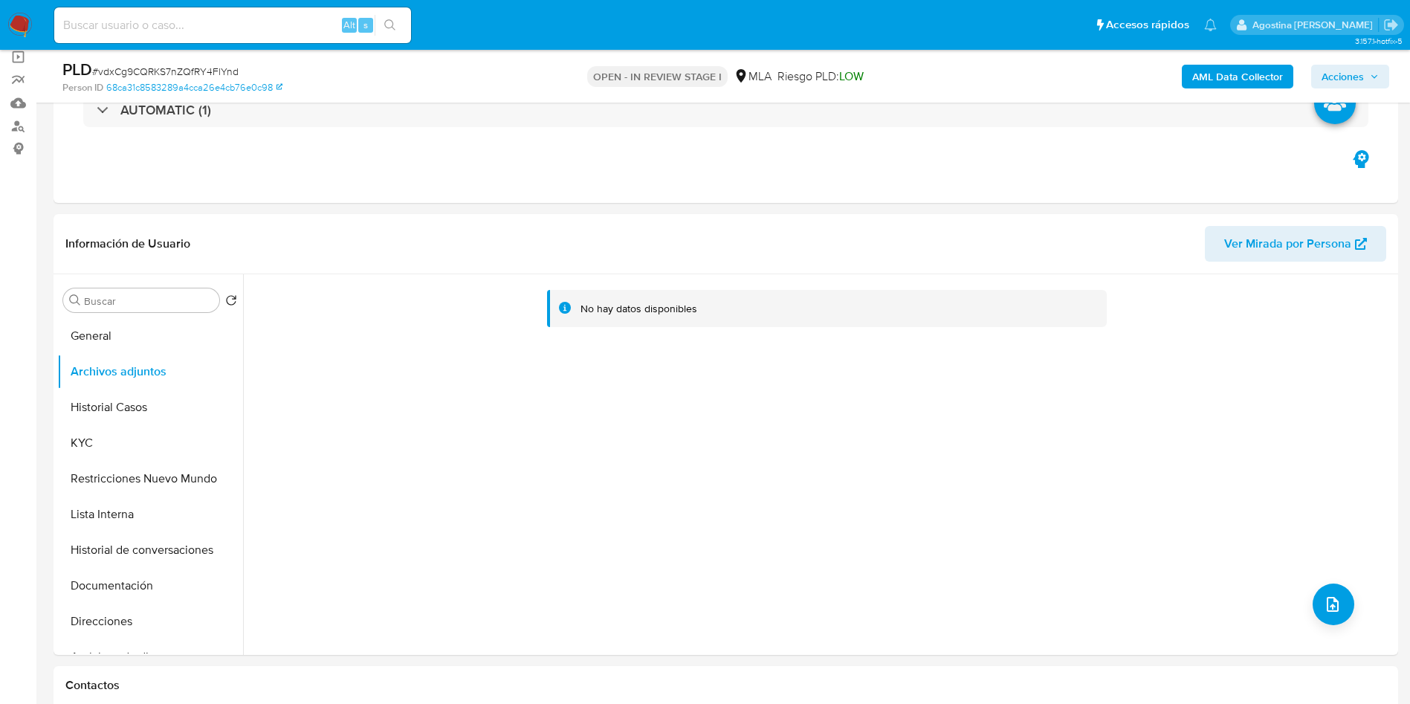
click at [1245, 80] on b "AML Data Collector" at bounding box center [1237, 77] width 91 height 24
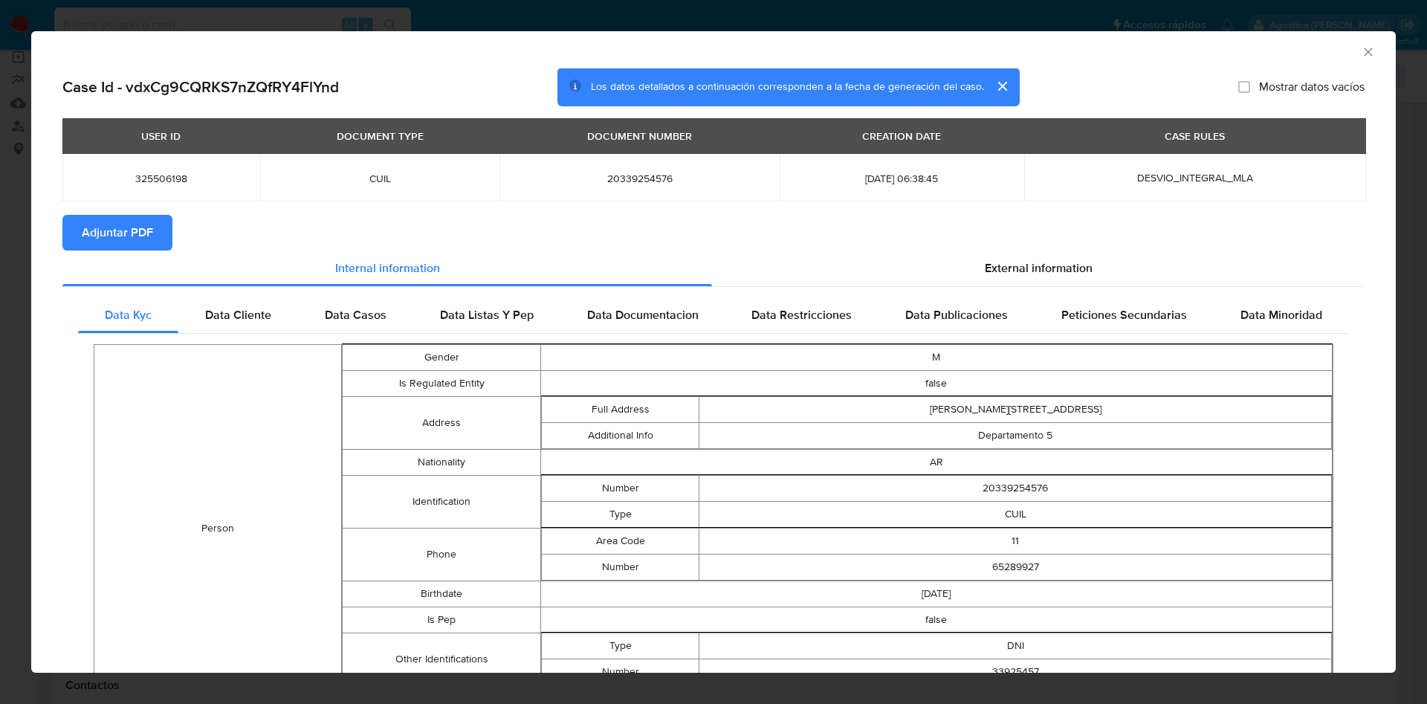
click at [118, 225] on span "Adjuntar PDF" at bounding box center [117, 232] width 71 height 33
click at [1364, 51] on icon "Cerrar ventana" at bounding box center [1368, 52] width 8 height 8
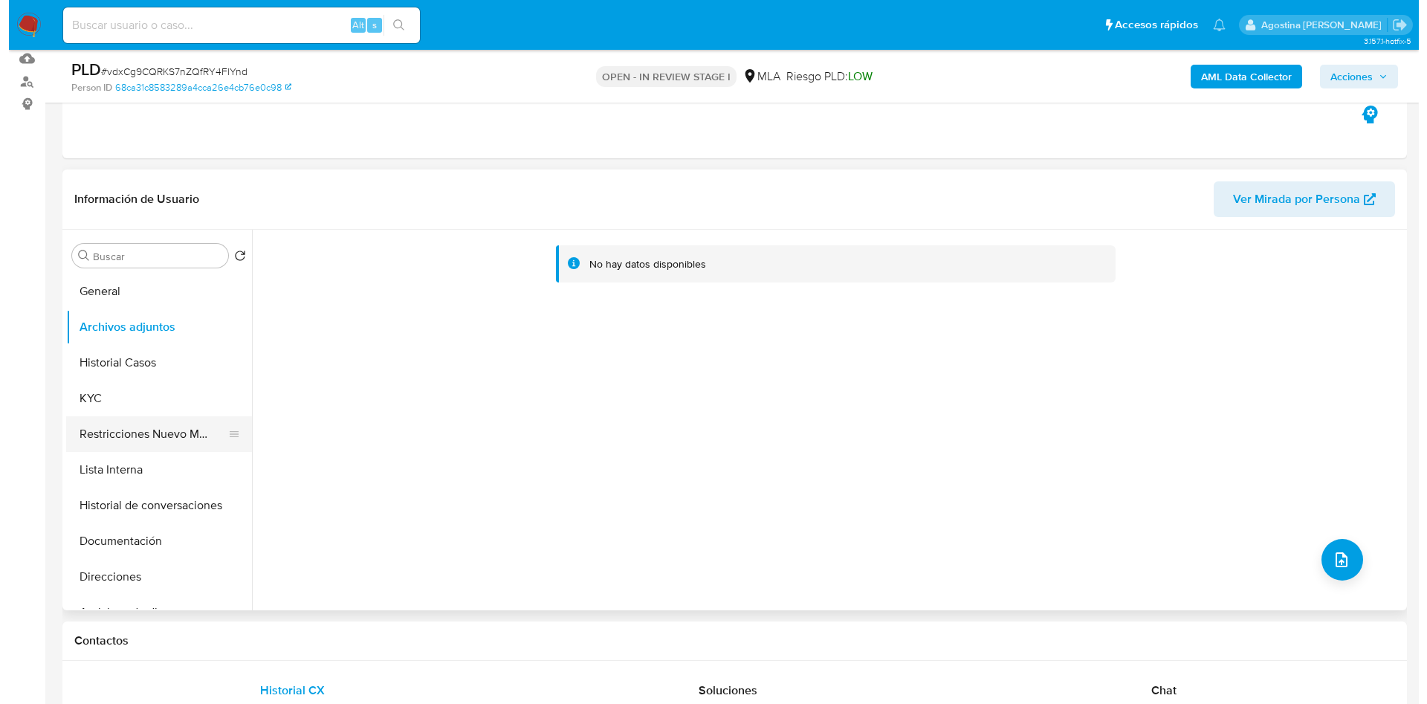
scroll to position [223, 0]
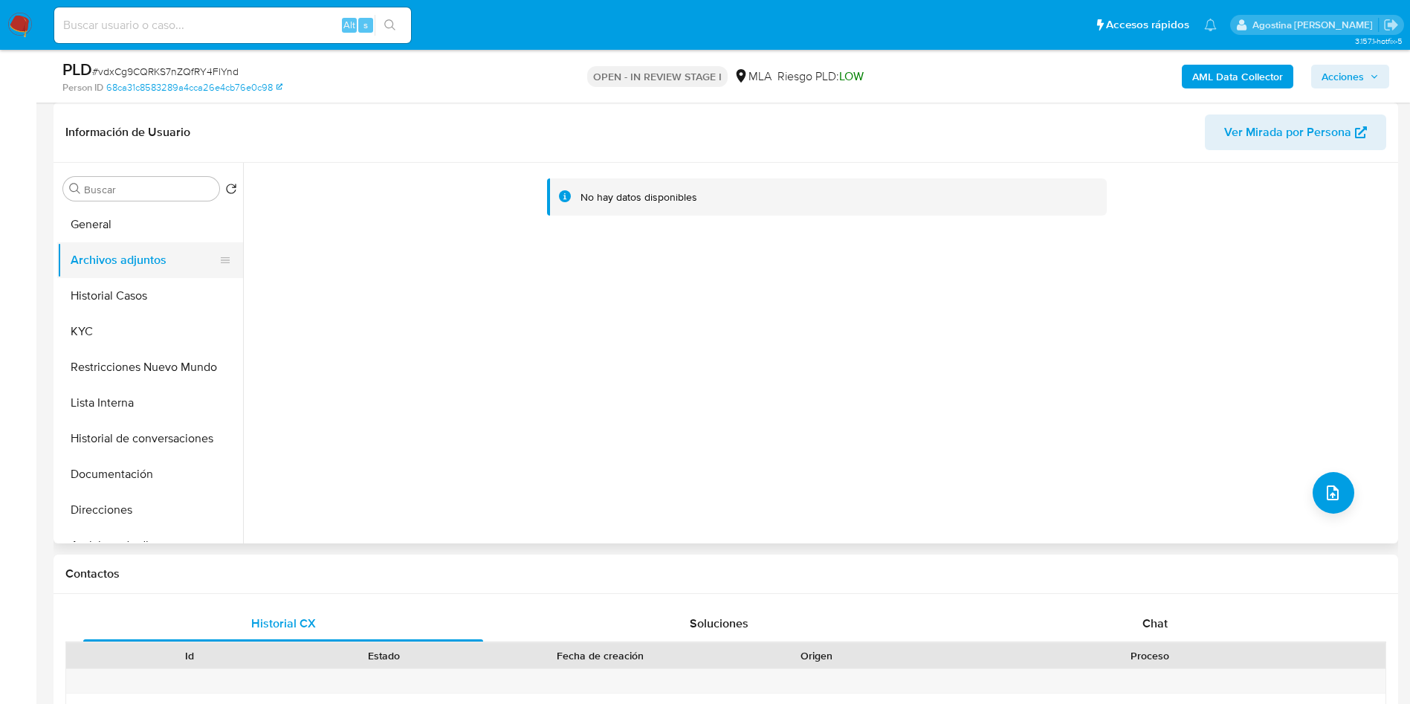
click at [143, 258] on button "Archivos adjuntos" at bounding box center [144, 260] width 174 height 36
click at [1331, 503] on button "upload-file" at bounding box center [1334, 493] width 42 height 42
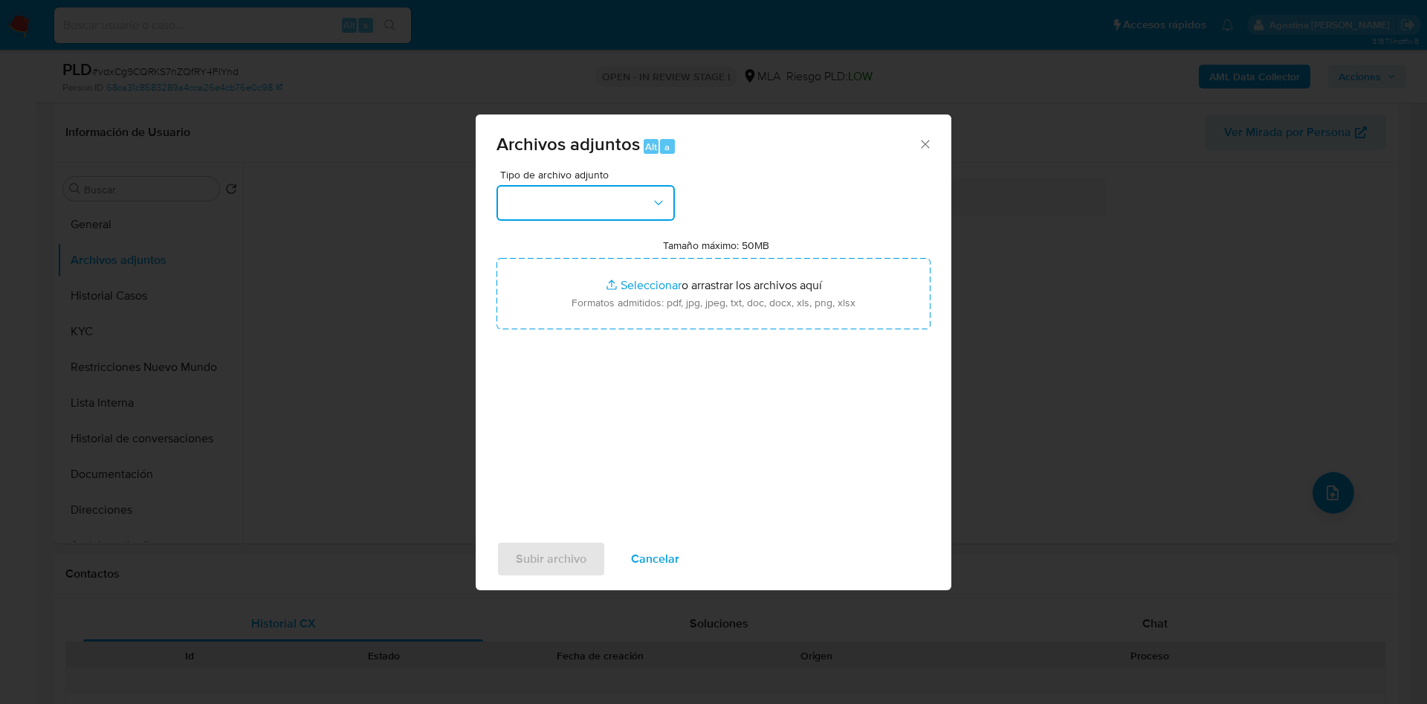
click at [610, 210] on button "button" at bounding box center [586, 203] width 178 height 36
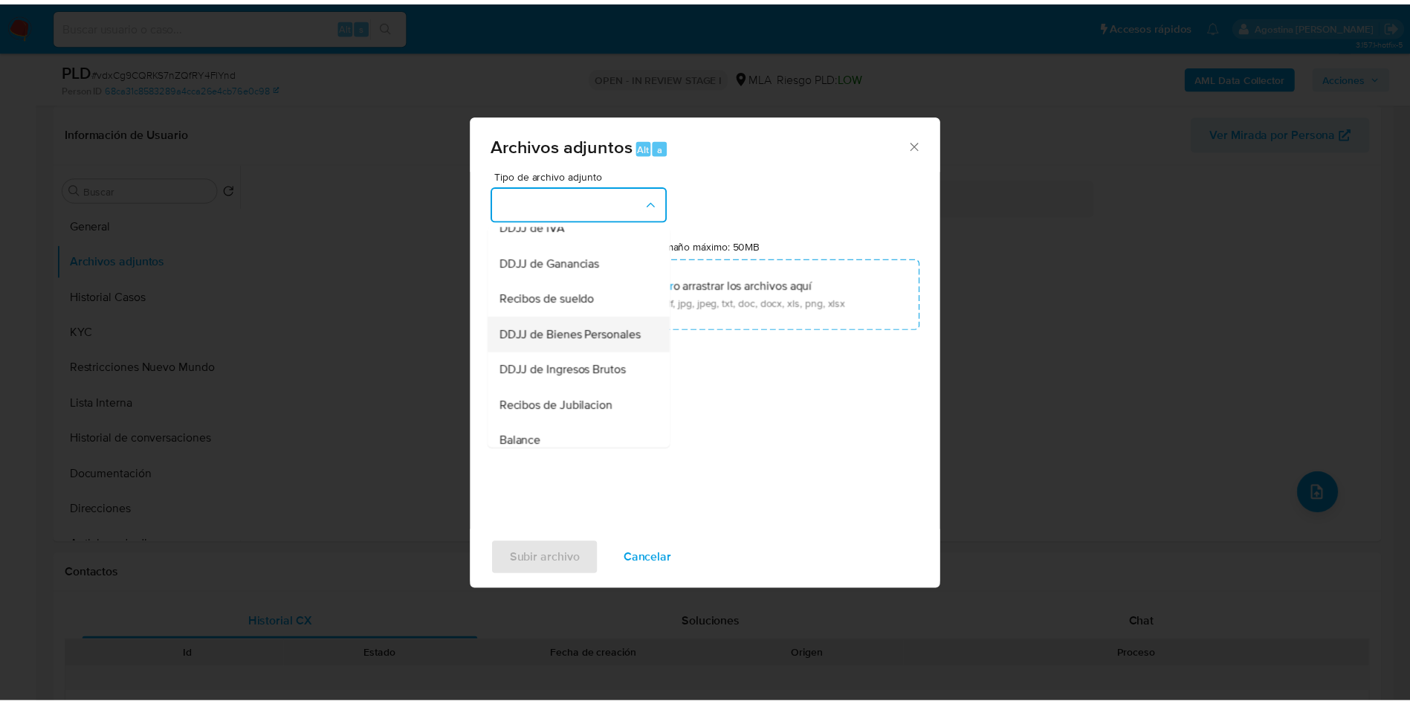
scroll to position [226, 0]
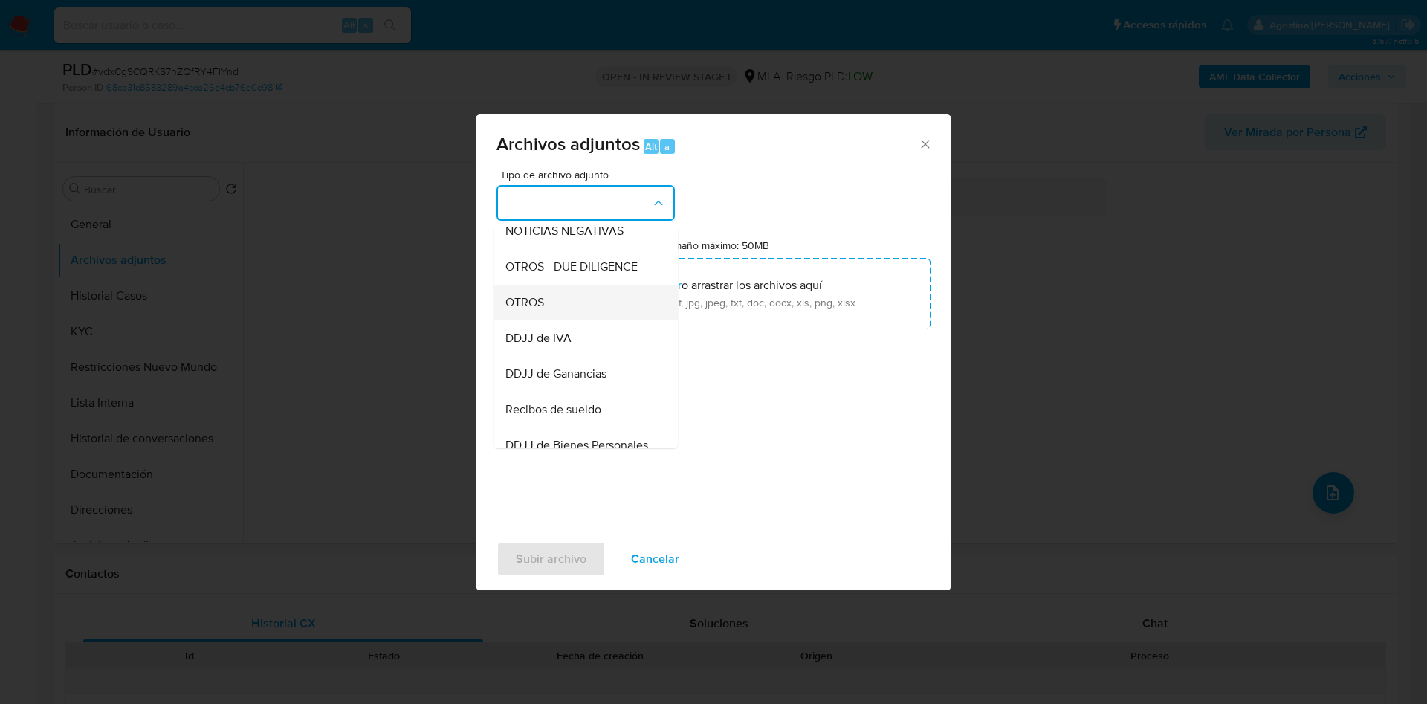
click at [543, 310] on span "OTROS" at bounding box center [524, 302] width 39 height 15
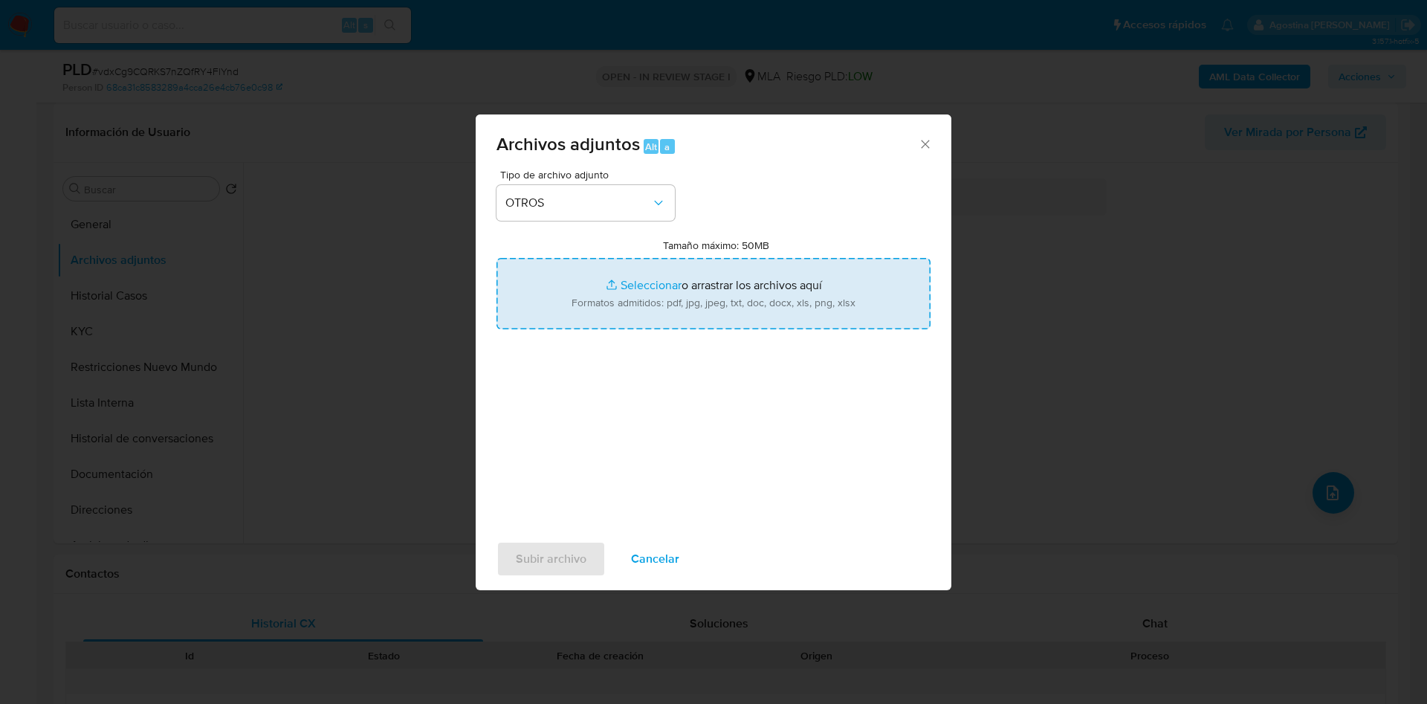
click at [639, 309] on input "Tamaño máximo: 50MB Seleccionar archivos" at bounding box center [714, 293] width 434 height 71
type input "C:\fakepath\Movimientos - [PERSON_NAME] .xlsx"
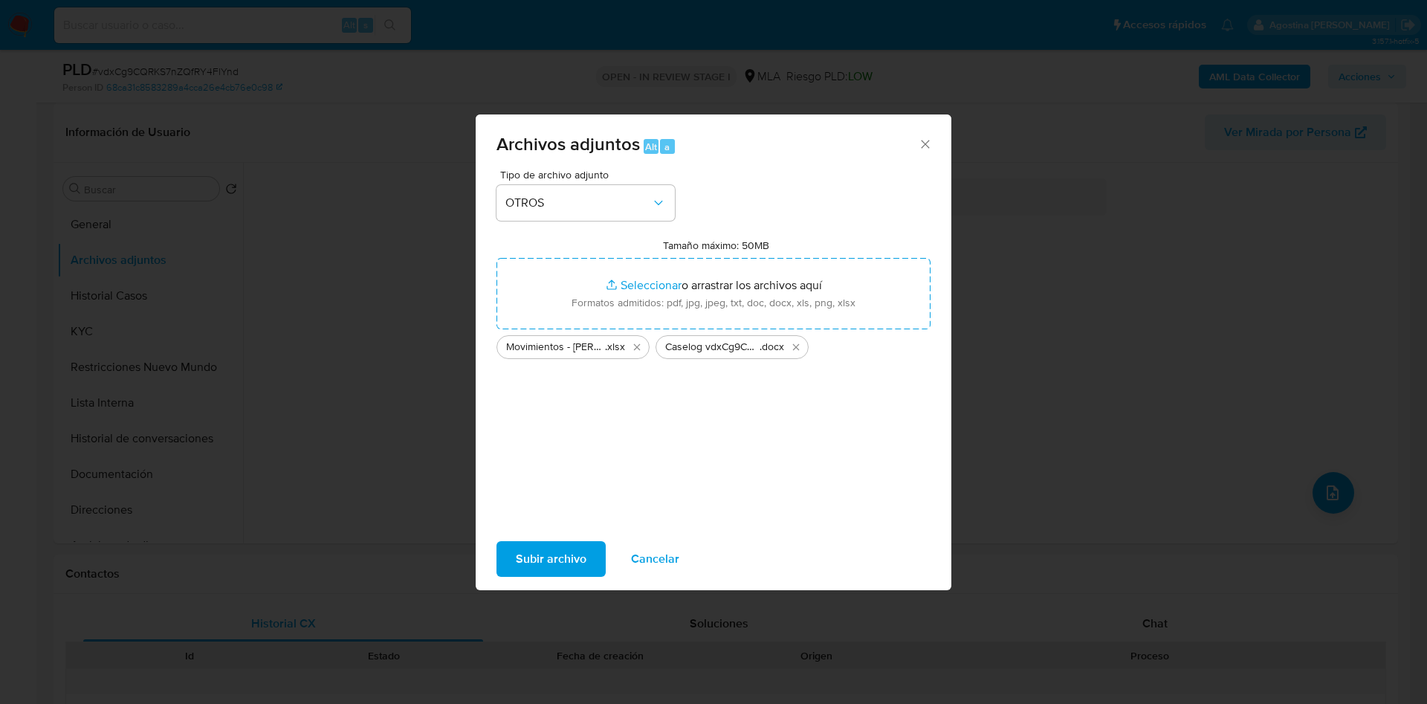
click at [554, 555] on span "Subir archivo" at bounding box center [551, 559] width 71 height 33
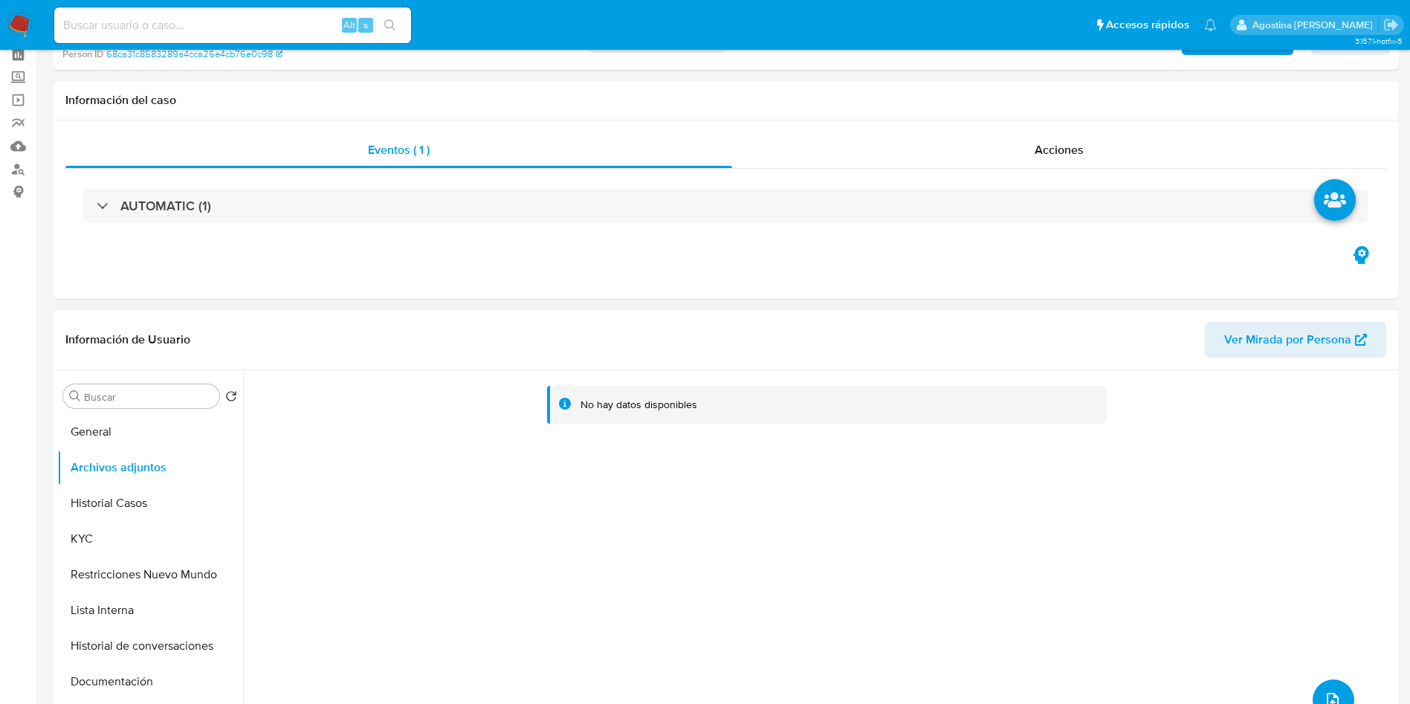
scroll to position [0, 0]
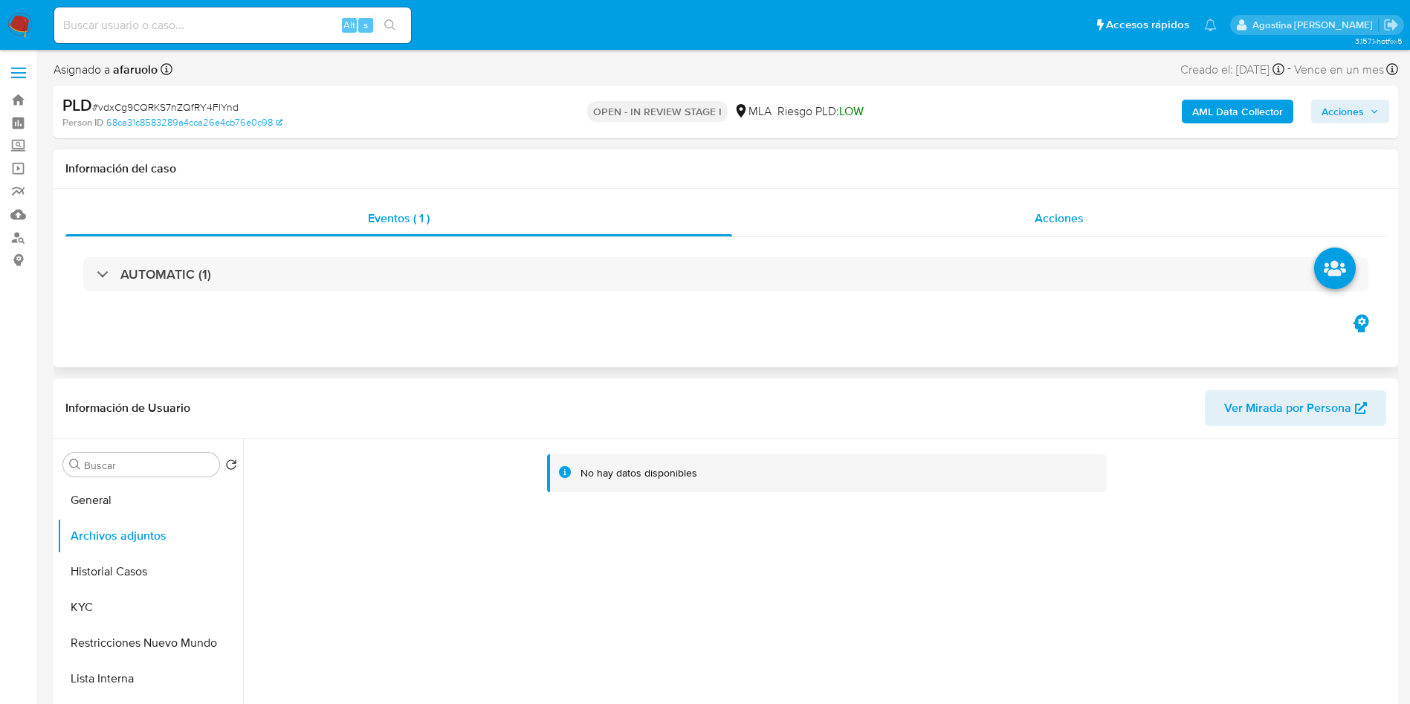
click at [1072, 228] on div "Acciones" at bounding box center [1059, 219] width 654 height 36
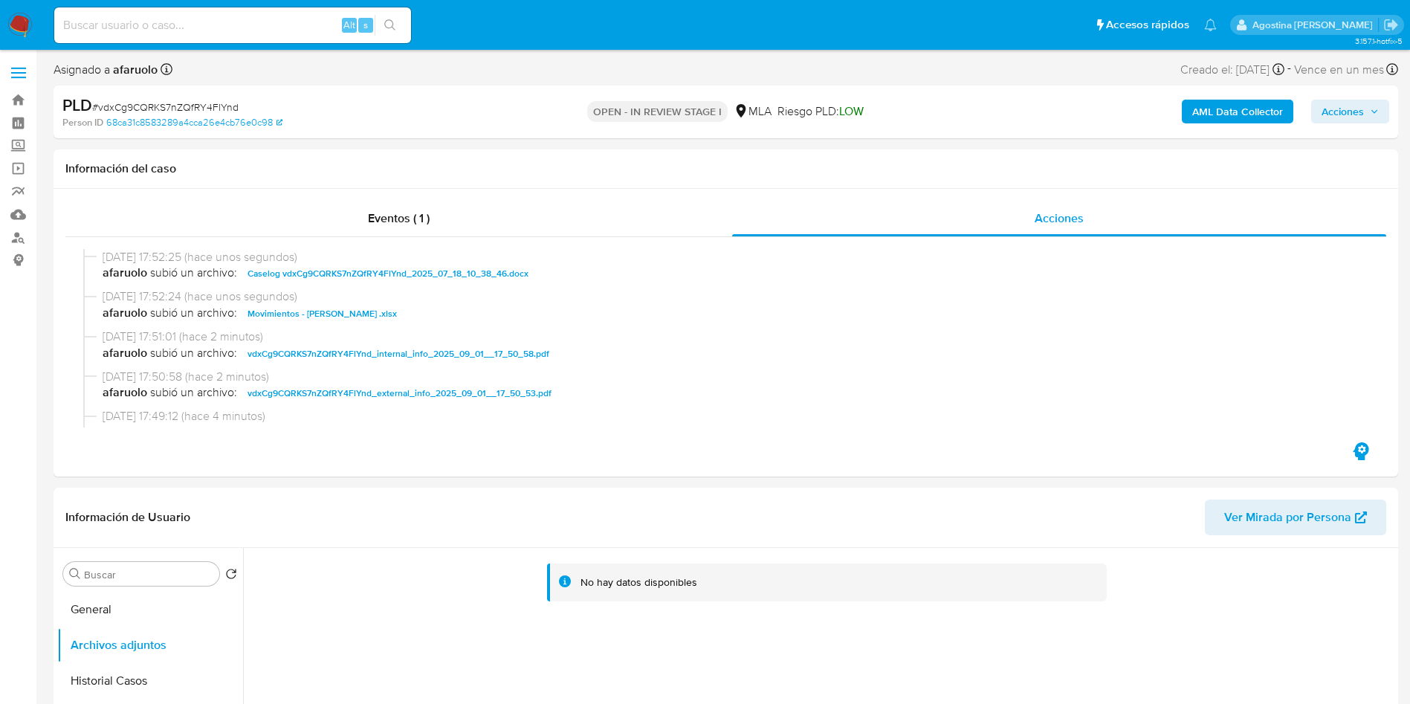
click at [1359, 124] on div "AML Data Collector Acciones" at bounding box center [1170, 111] width 439 height 35
click at [1358, 117] on span "Acciones" at bounding box center [1343, 112] width 42 height 24
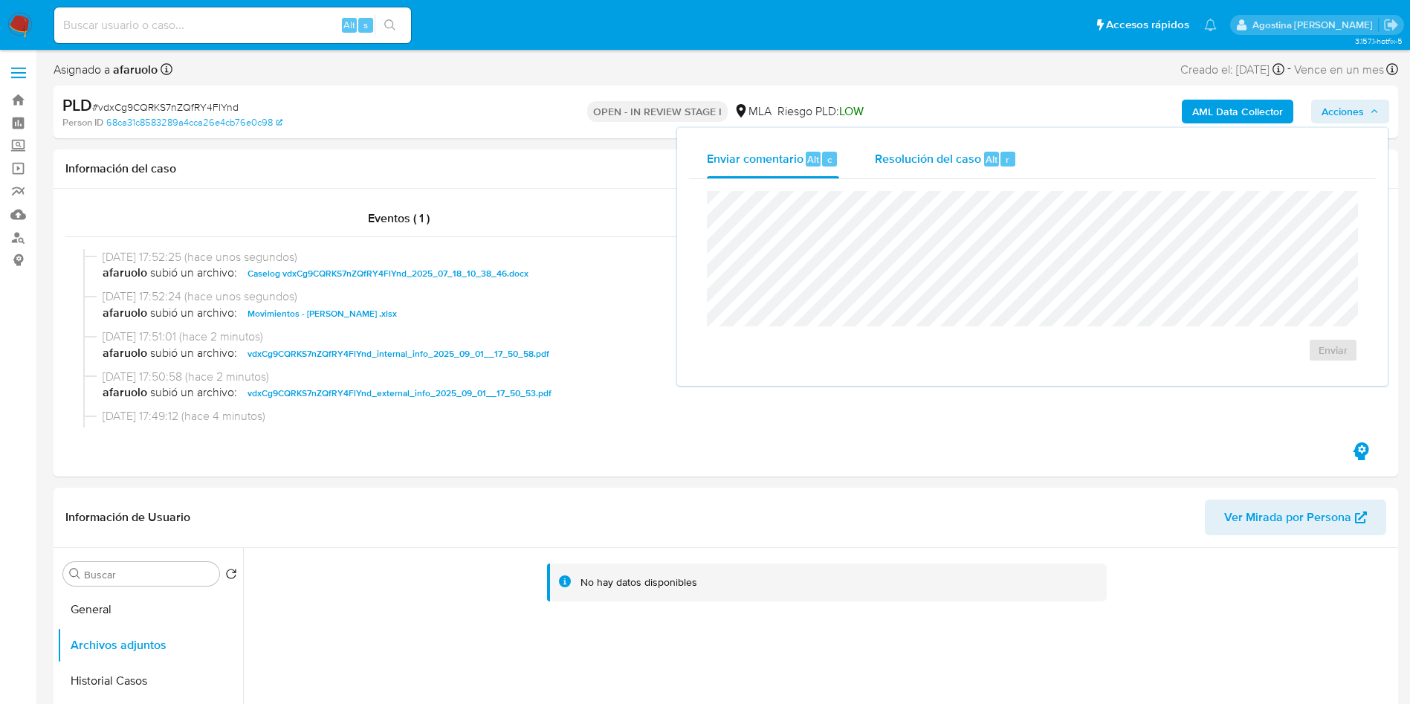
click at [986, 169] on div "Resolución del caso Alt r" at bounding box center [946, 159] width 142 height 39
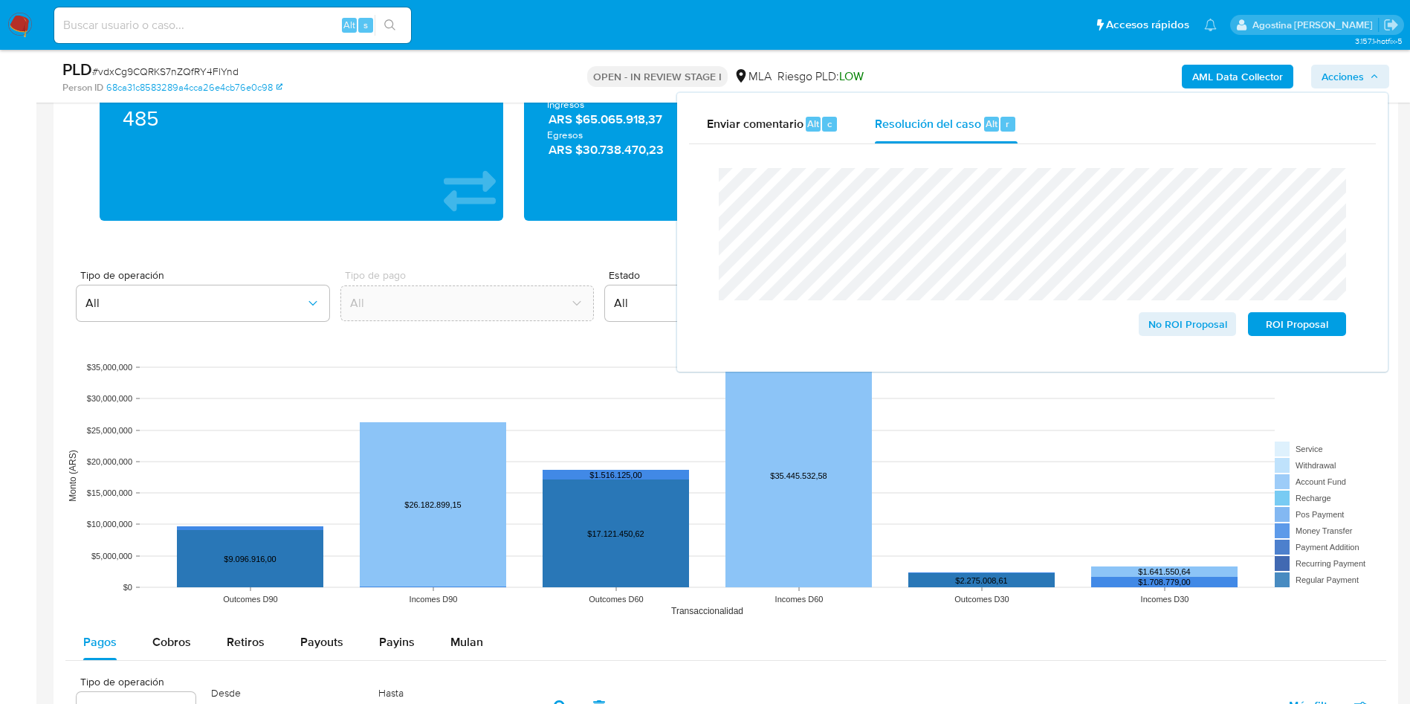
scroll to position [1256, 0]
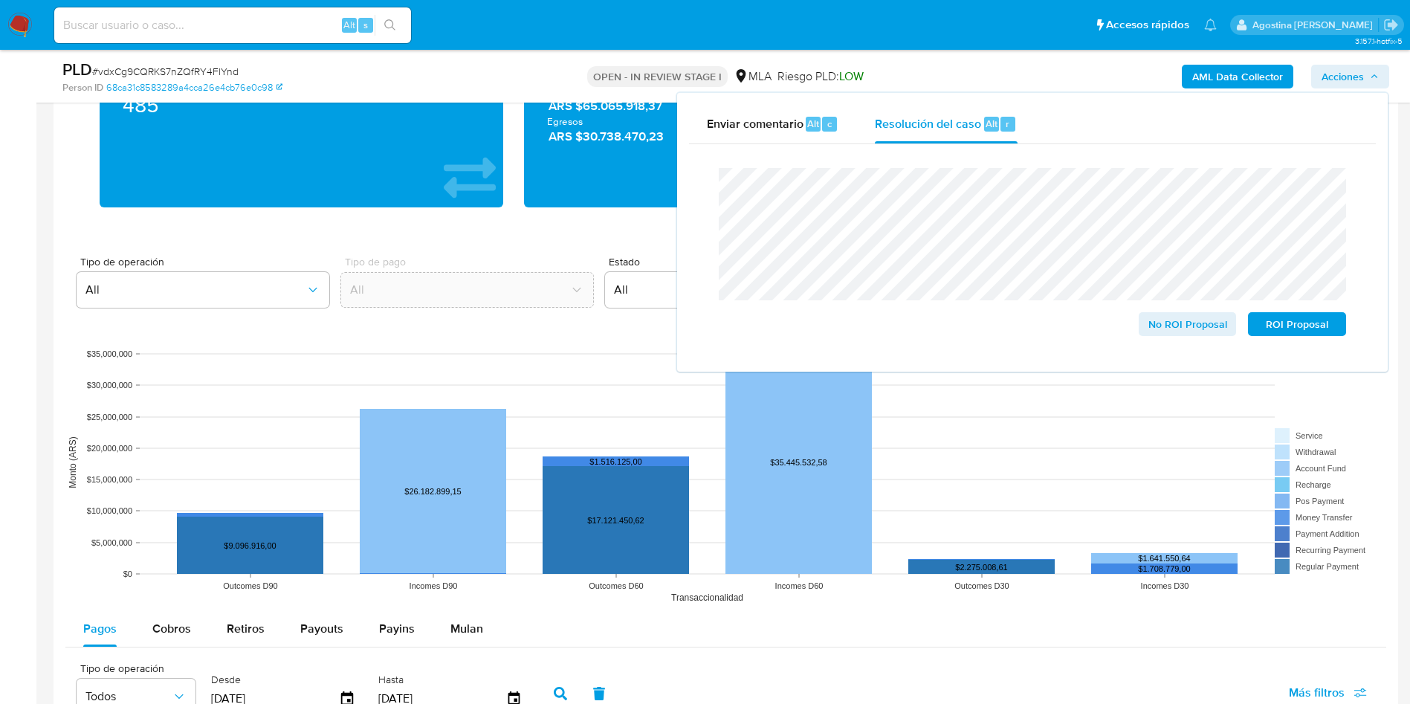
click at [0, 268] on aside "Bandeja Tablero Screening Búsqueda en Listas Watchlist Herramientas Operaciones…" at bounding box center [18, 276] width 36 height 3064
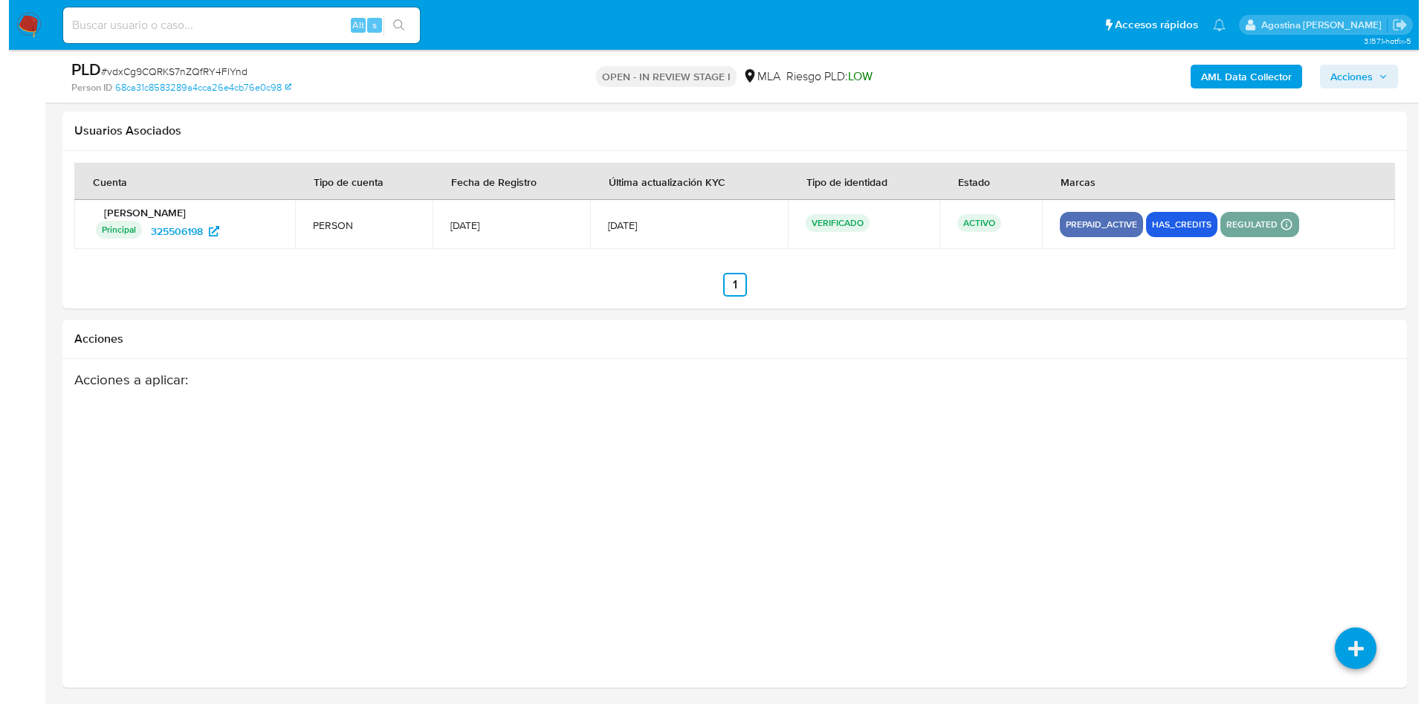
scroll to position [2360, 0]
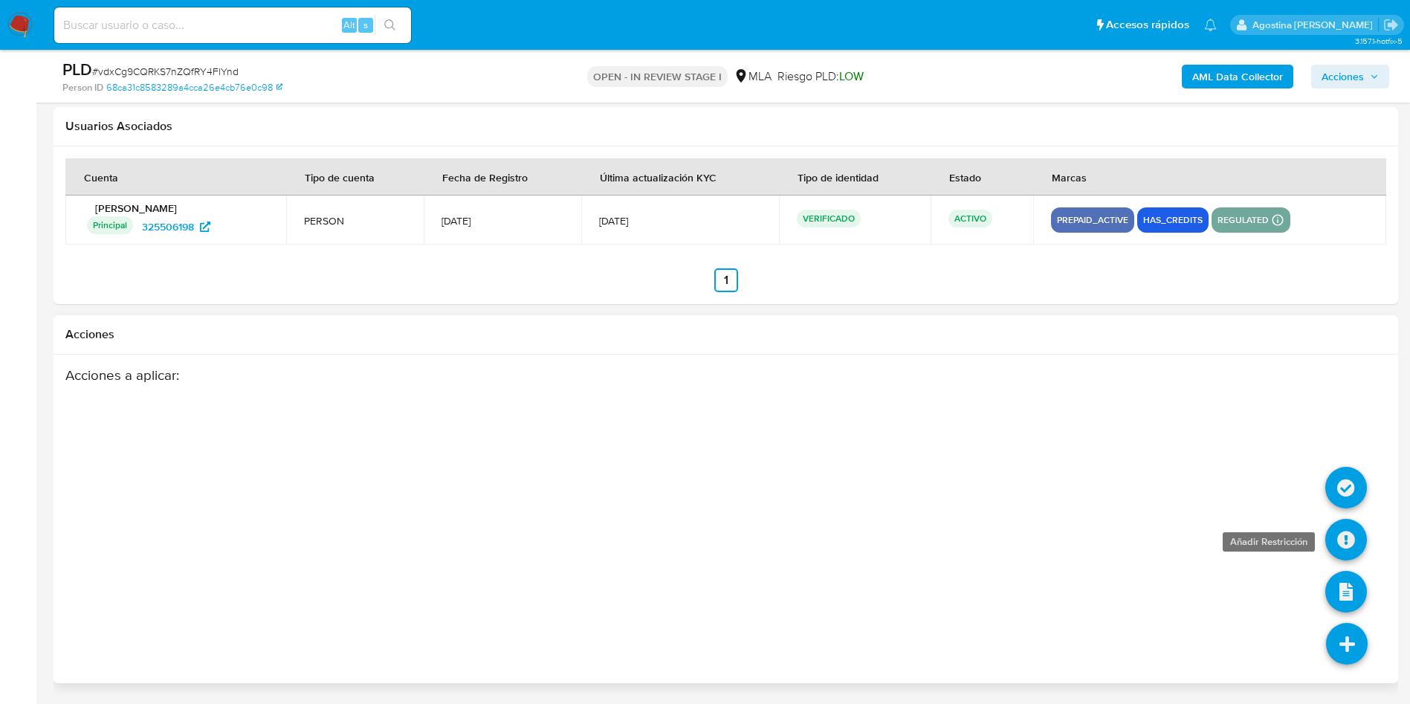
click at [1343, 535] on icon at bounding box center [1346, 540] width 42 height 42
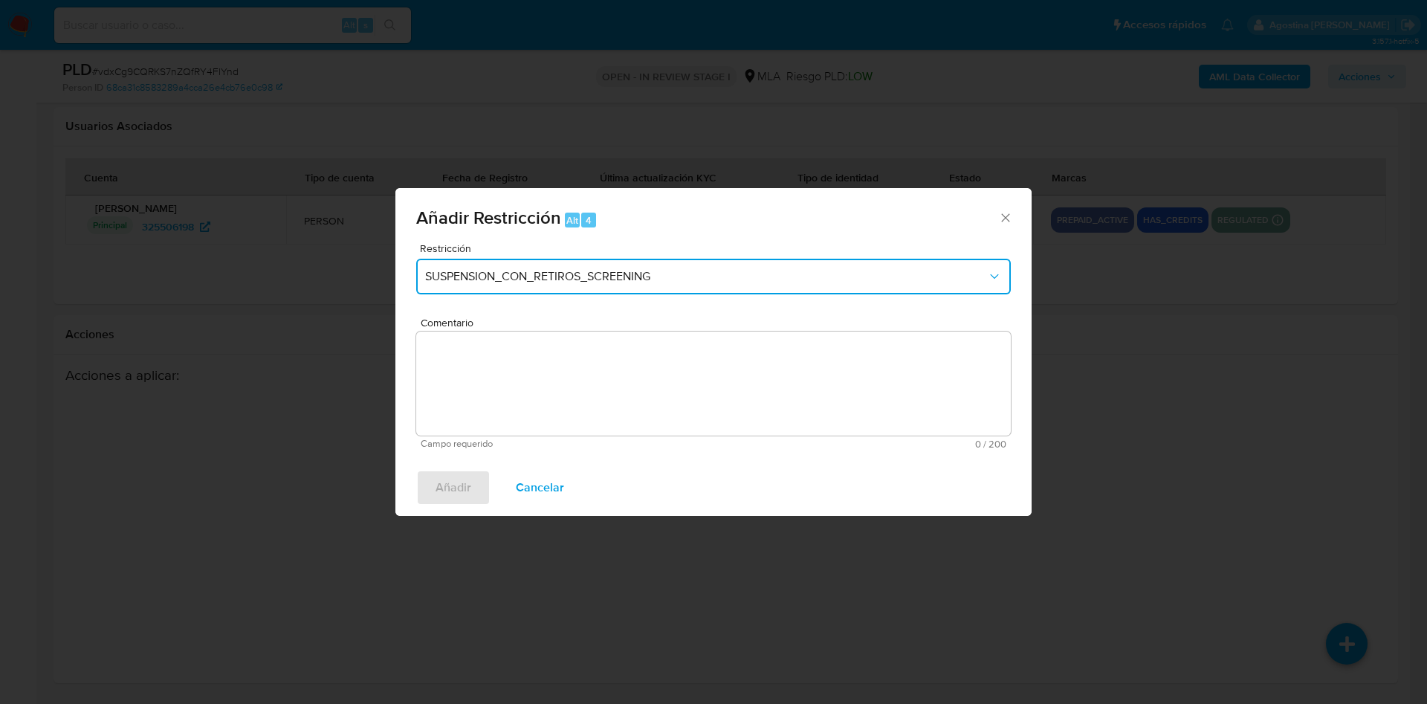
click at [699, 263] on button "SUSPENSION_CON_RETIROS_SCREENING" at bounding box center [713, 277] width 595 height 36
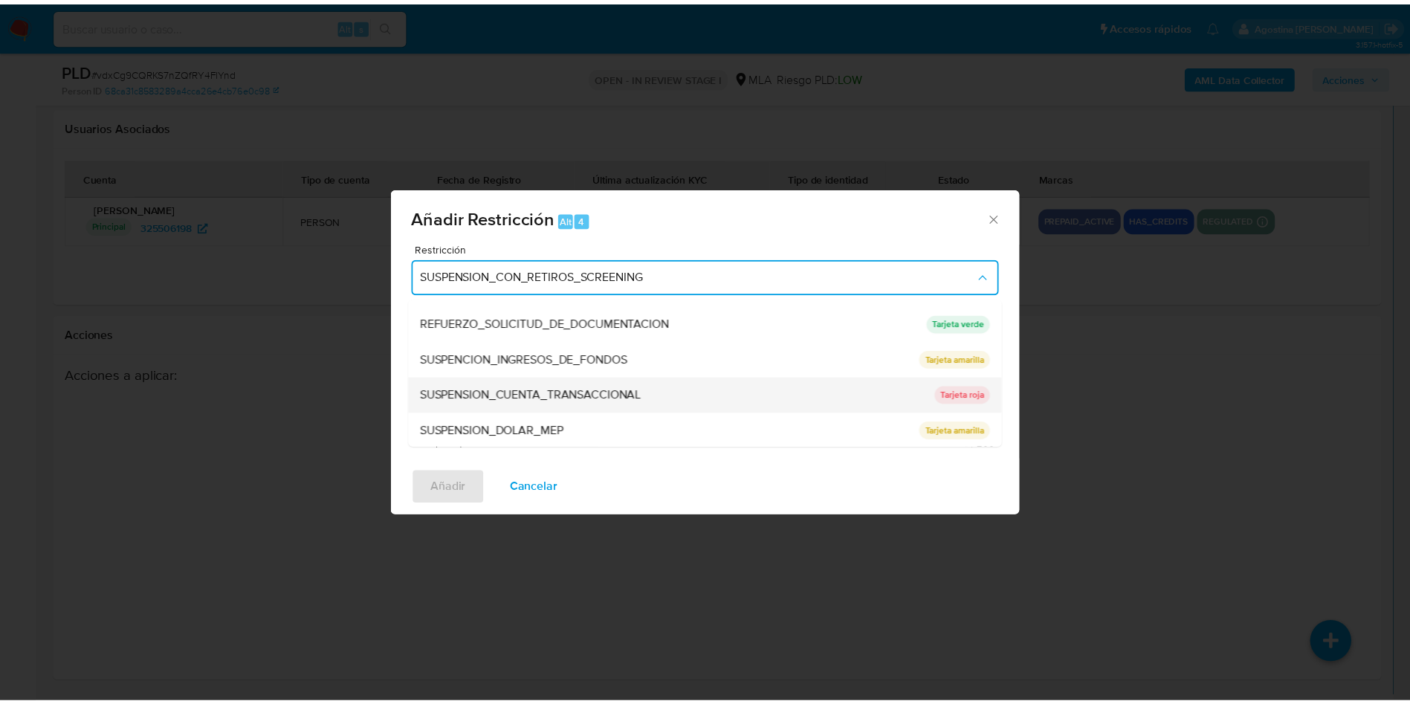
scroll to position [315, 0]
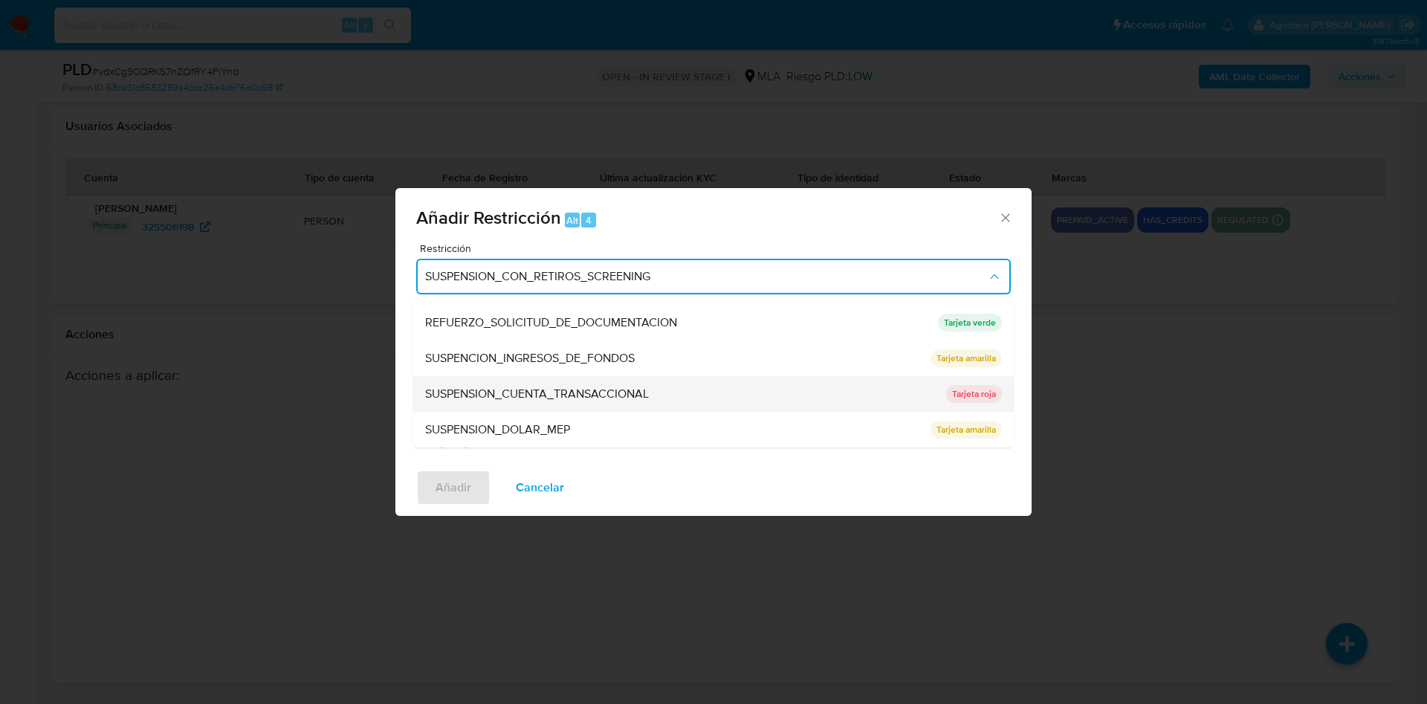
click at [670, 391] on div "SUSPENSION_CUENTA_TRANSACCIONAL" at bounding box center [681, 394] width 512 height 36
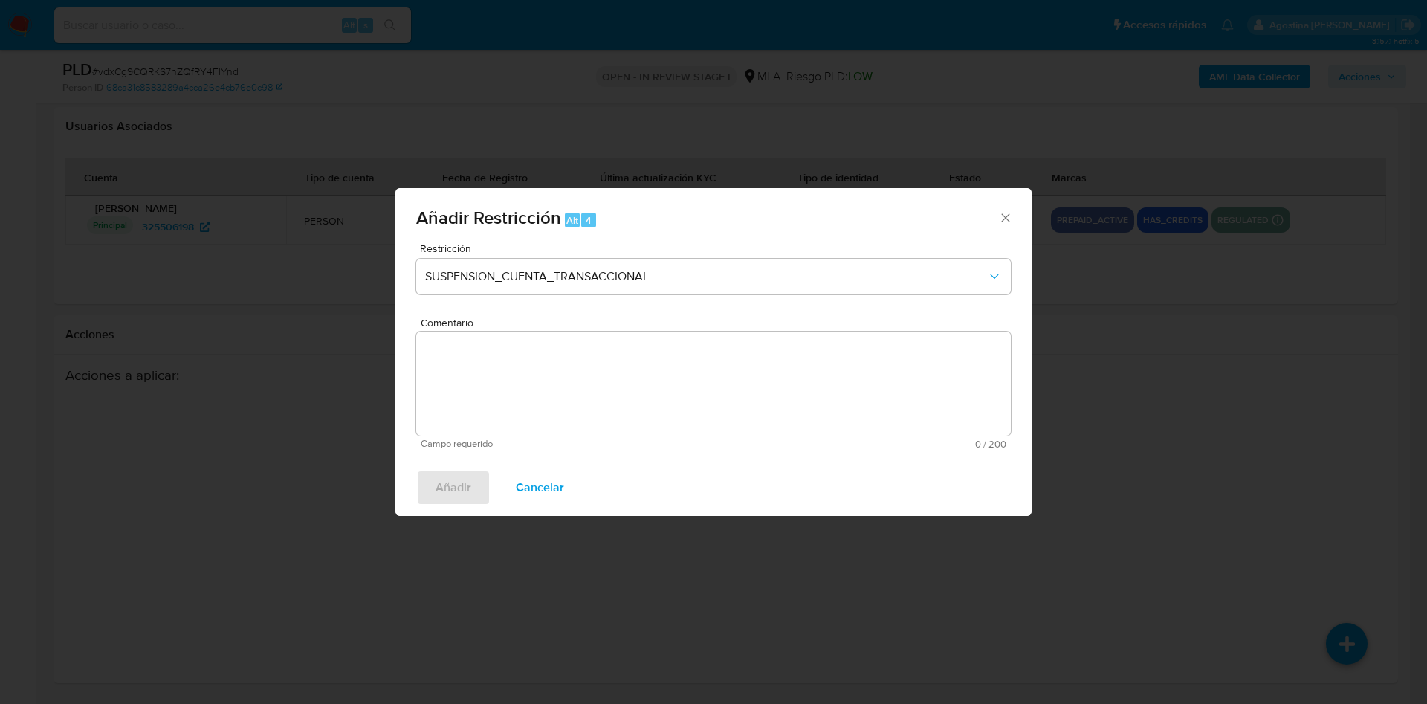
click at [505, 362] on textarea "Comentario" at bounding box center [713, 384] width 595 height 104
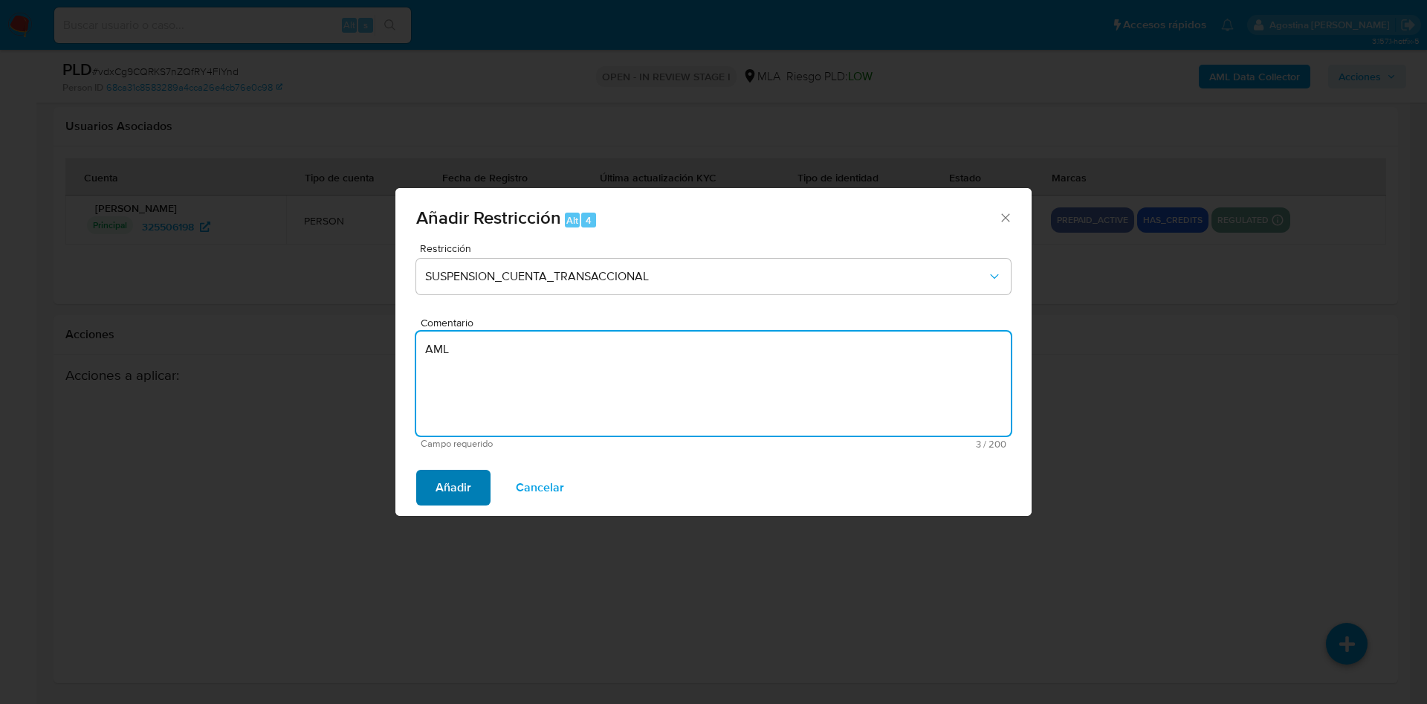
type textarea "AML"
click at [463, 476] on span "Añadir" at bounding box center [454, 487] width 36 height 33
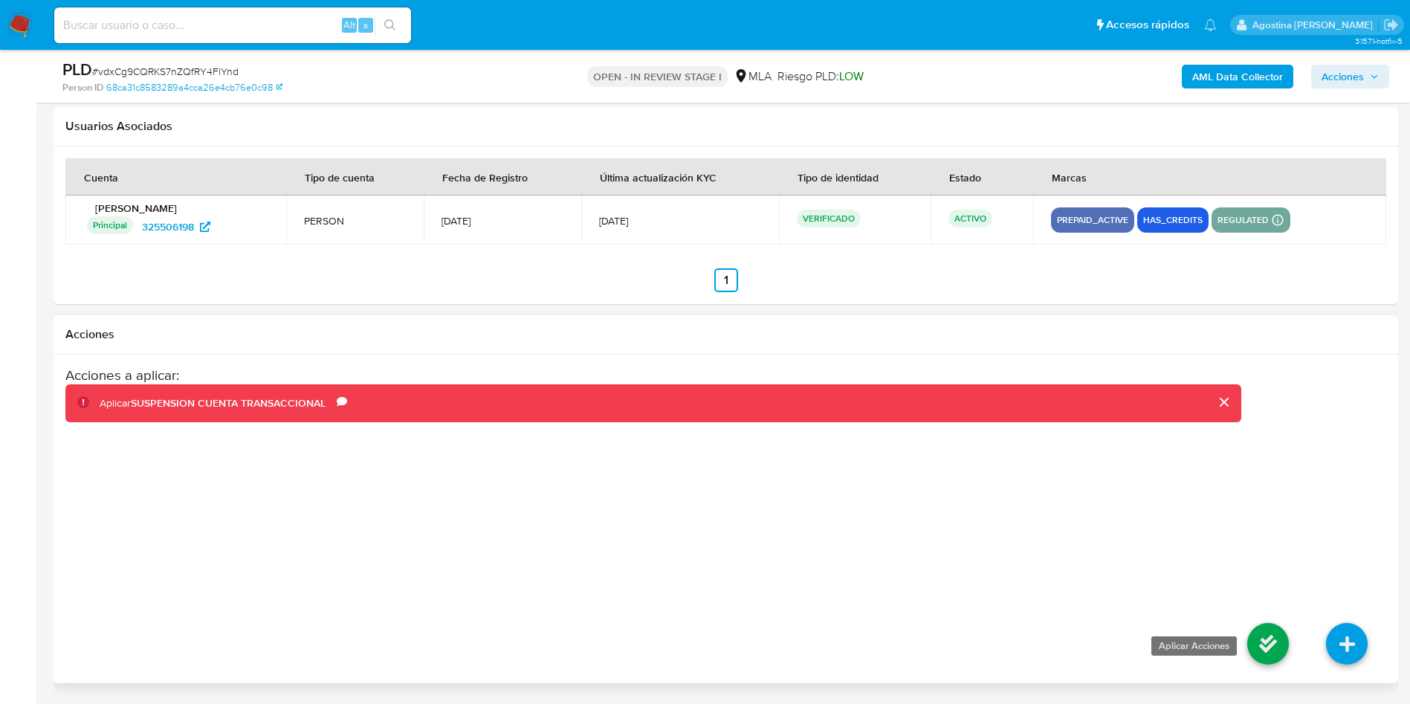
click at [1267, 655] on icon at bounding box center [1268, 644] width 42 height 42
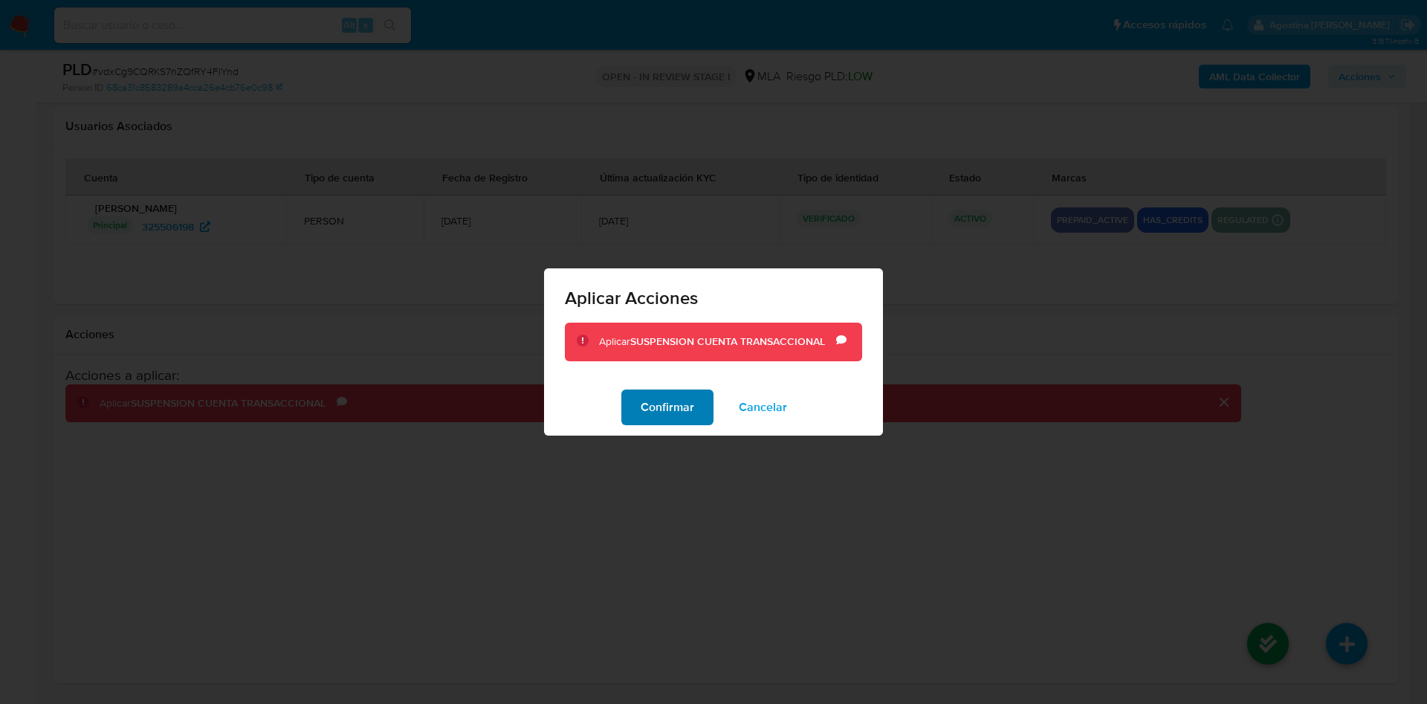
click at [671, 402] on span "Confirmar" at bounding box center [668, 407] width 54 height 33
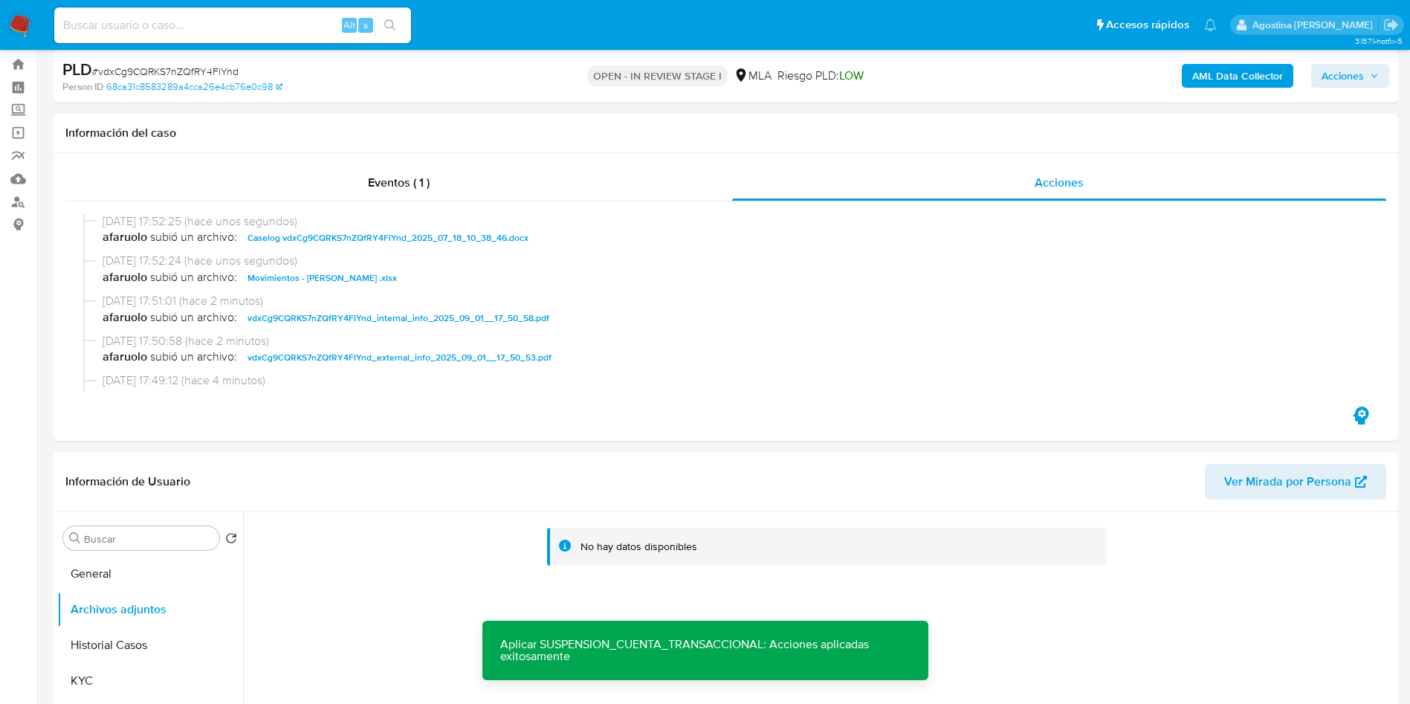
scroll to position [5, 0]
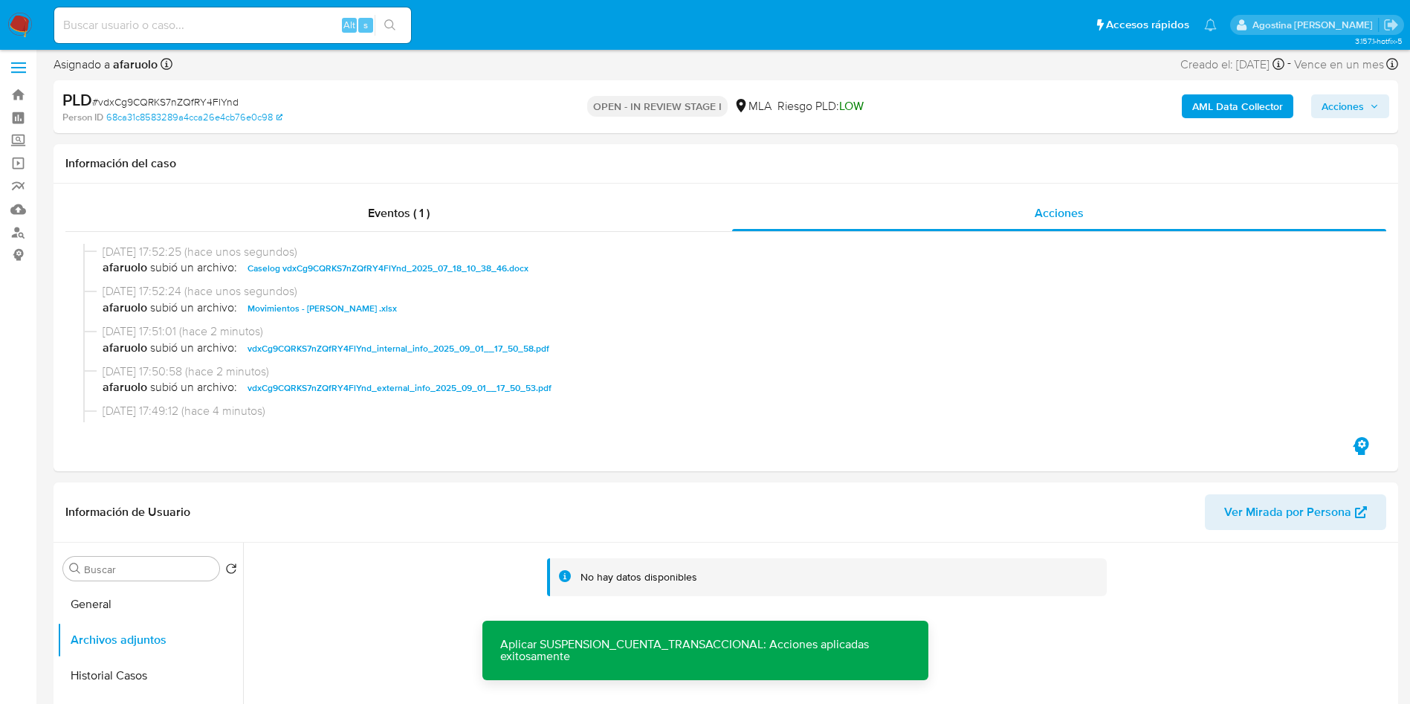
click at [1360, 90] on div "AML Data Collector Acciones" at bounding box center [1170, 106] width 439 height 35
click at [1355, 99] on span "Acciones" at bounding box center [1343, 106] width 42 height 24
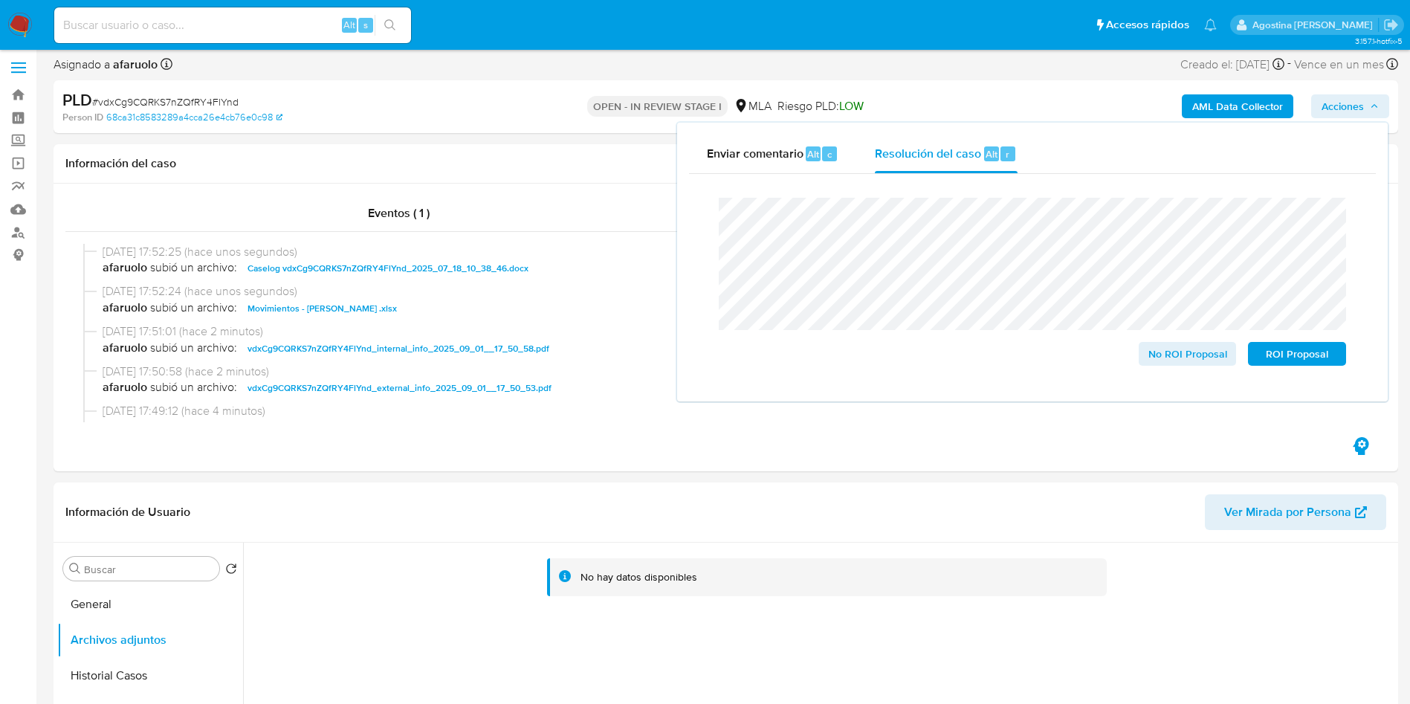
click at [0, 0] on lt-span "an á lisis" at bounding box center [0, 0] width 0 height 0
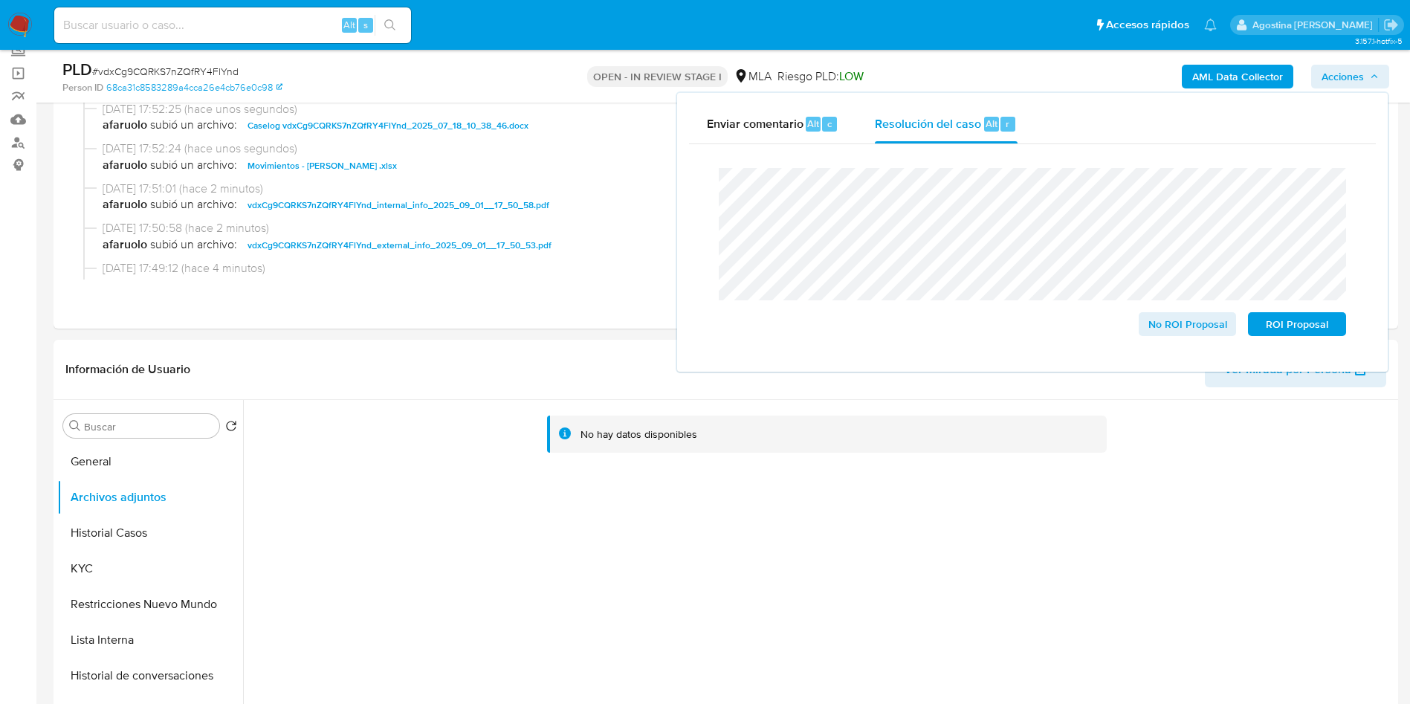
scroll to position [0, 0]
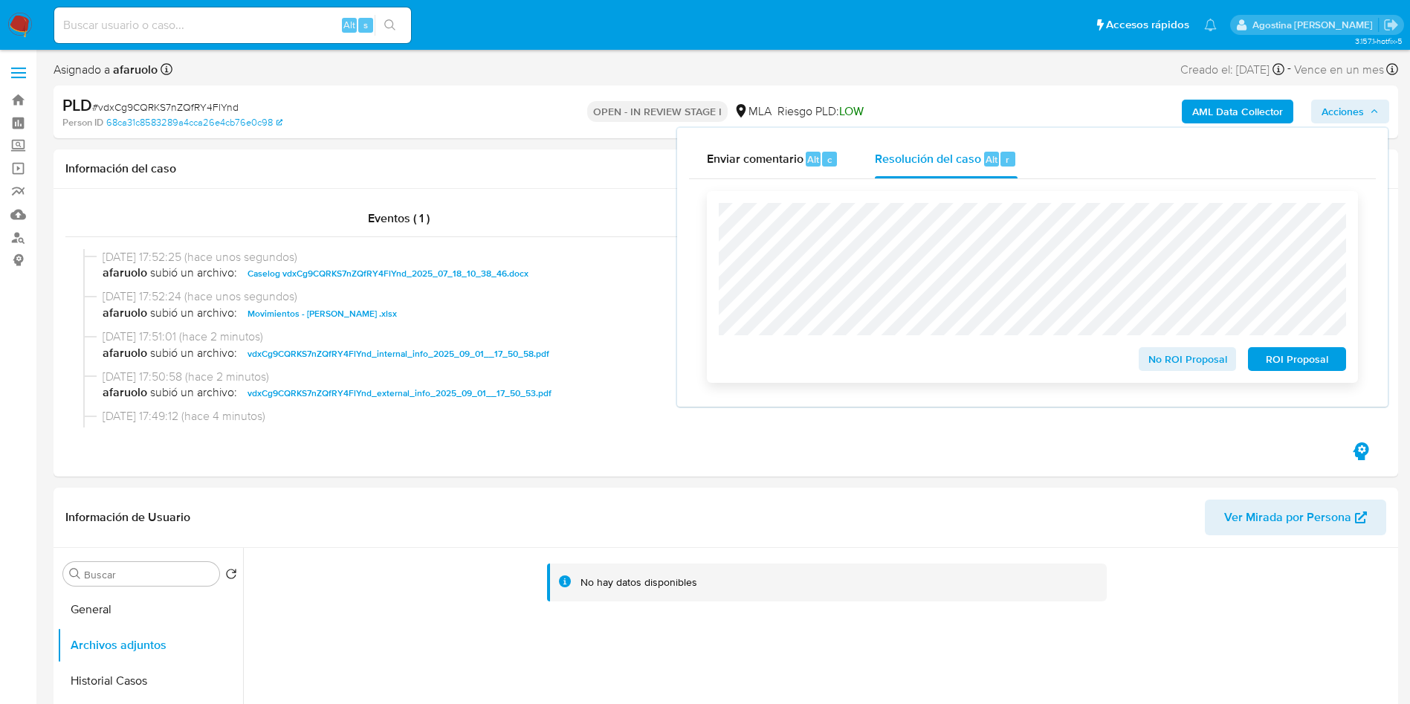
click at [1282, 355] on span "ROI Proposal" at bounding box center [1296, 359] width 77 height 21
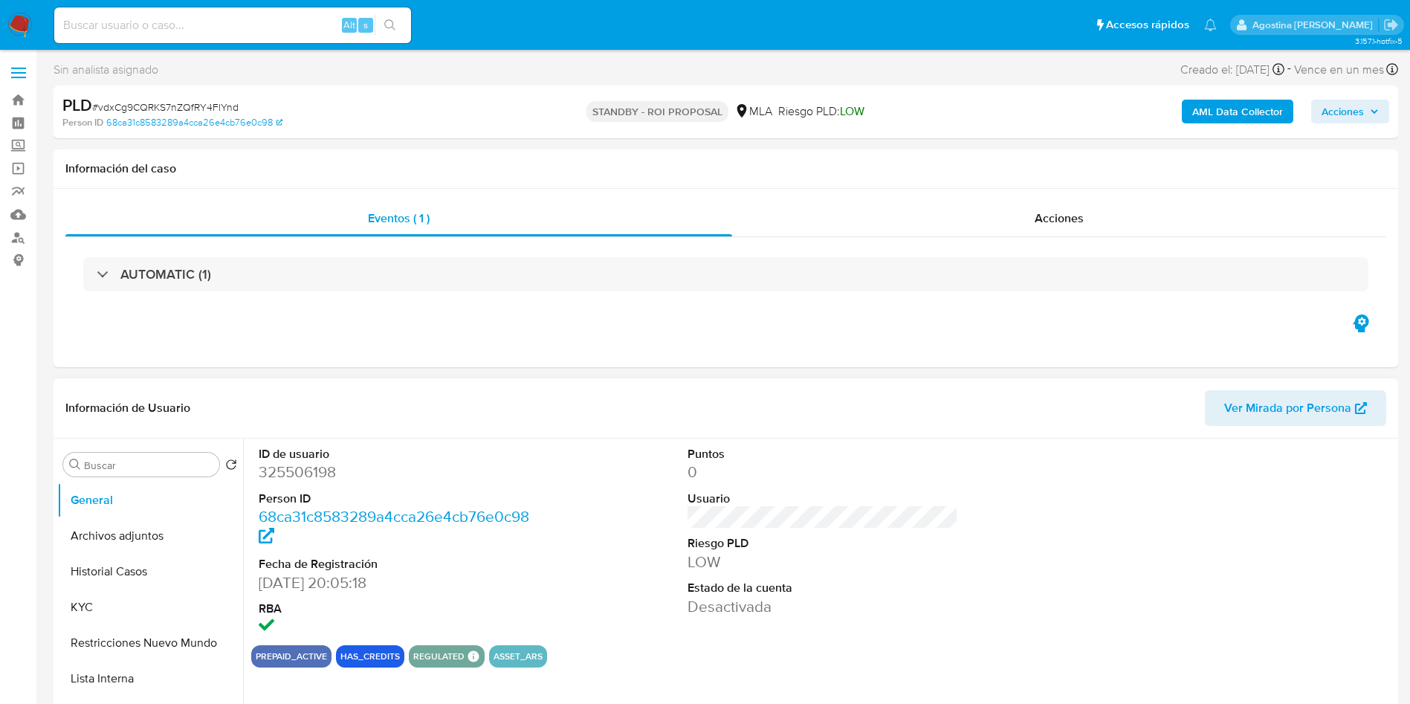
select select "10"
